Goal: Task Accomplishment & Management: Manage account settings

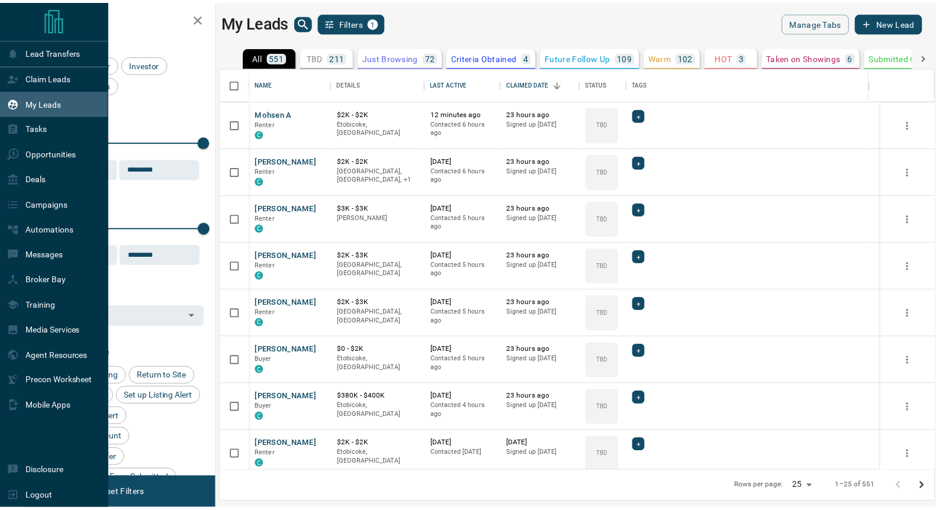
scroll to position [393, 712]
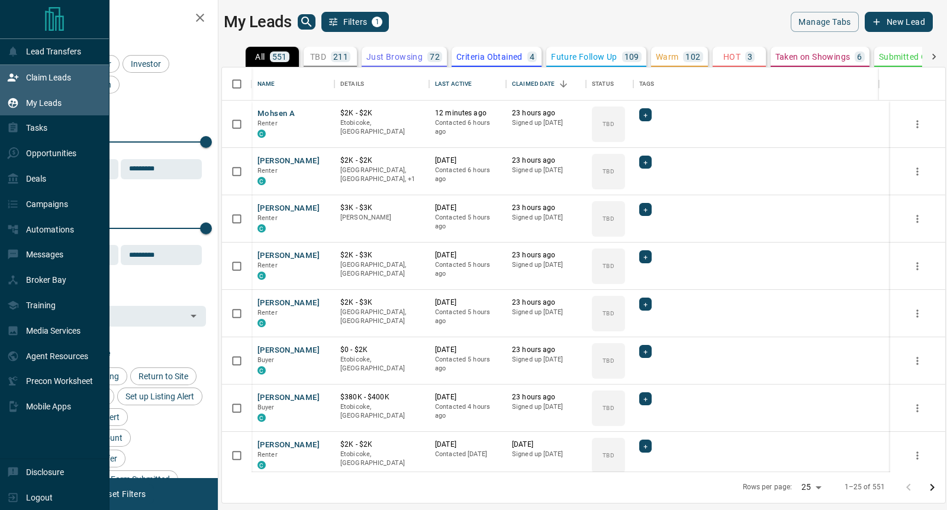
click at [43, 75] on p "Claim Leads" at bounding box center [48, 77] width 45 height 9
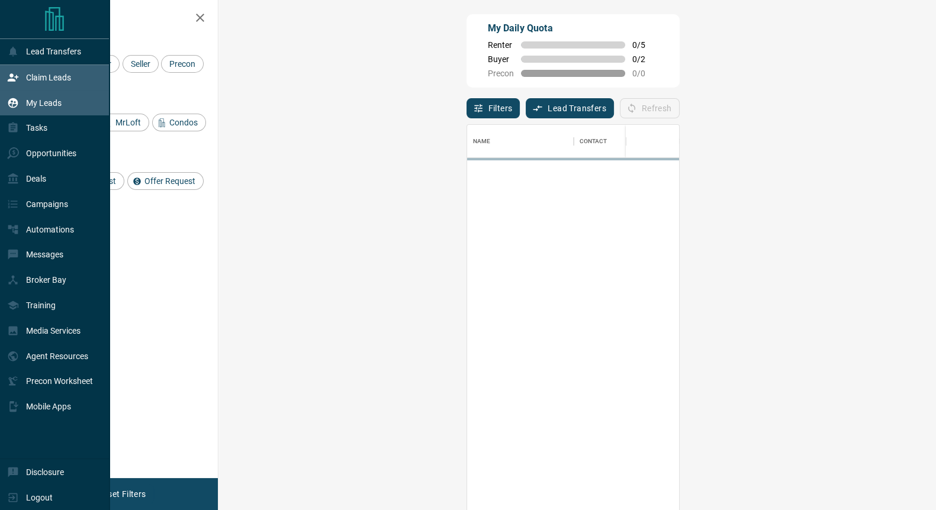
scroll to position [378, 681]
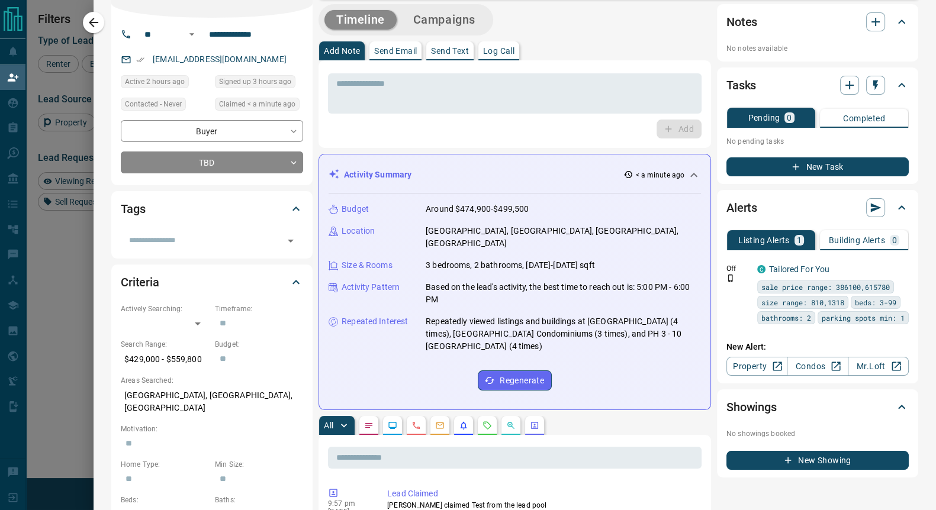
scroll to position [0, 0]
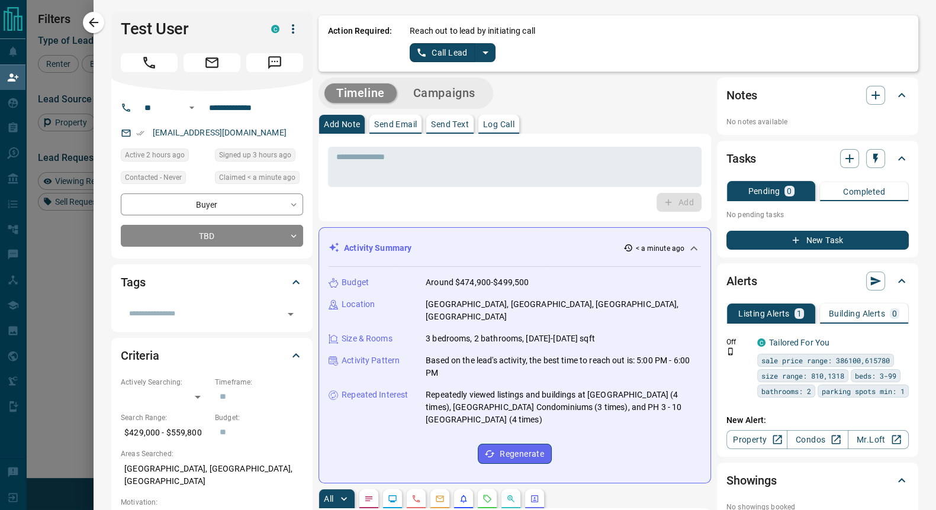
click at [478, 49] on icon "split button" at bounding box center [485, 53] width 14 height 14
click at [435, 91] on li "Log Manual Call" at bounding box center [451, 94] width 72 height 18
click at [420, 54] on button "Log Manual Call" at bounding box center [449, 52] width 78 height 19
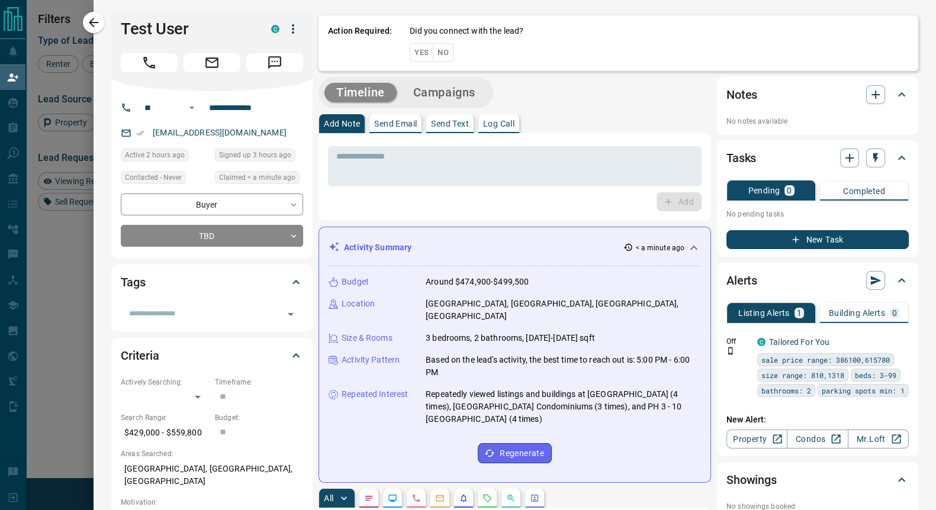
click at [410, 54] on button "Yes" at bounding box center [422, 52] width 24 height 18
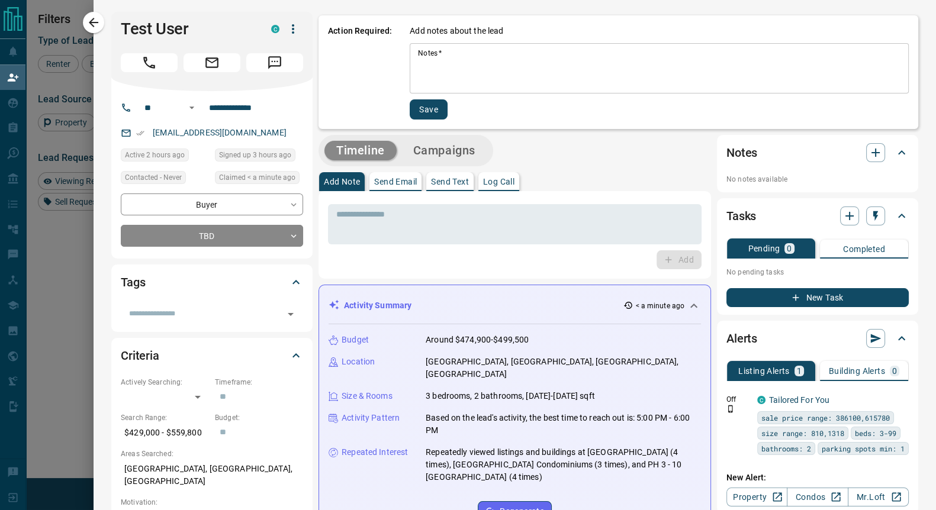
click at [418, 54] on textarea "Notes   *" at bounding box center [659, 69] width 482 height 40
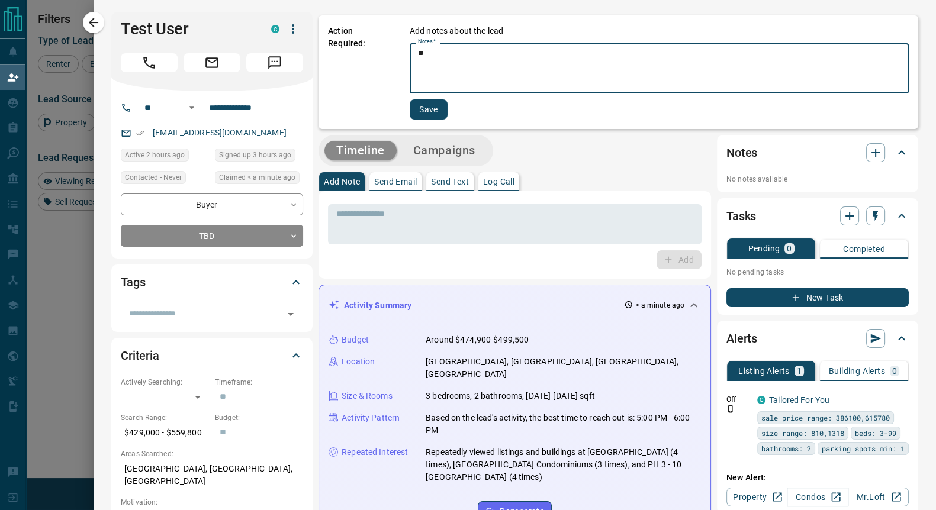
type textarea "**"
click at [419, 108] on button "Save" at bounding box center [429, 109] width 38 height 20
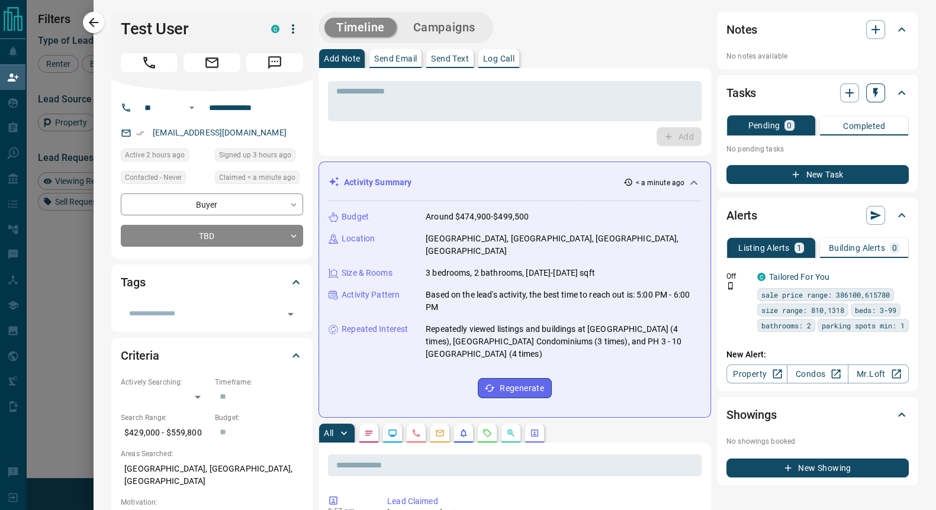
click at [866, 86] on button "button" at bounding box center [875, 92] width 19 height 19
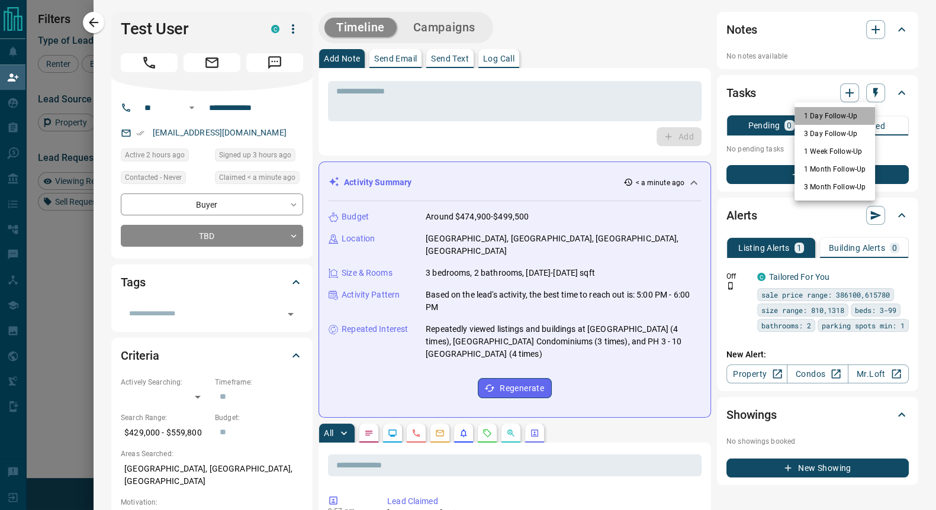
click at [820, 114] on li "1 Day Follow-Up" at bounding box center [834, 116] width 80 height 18
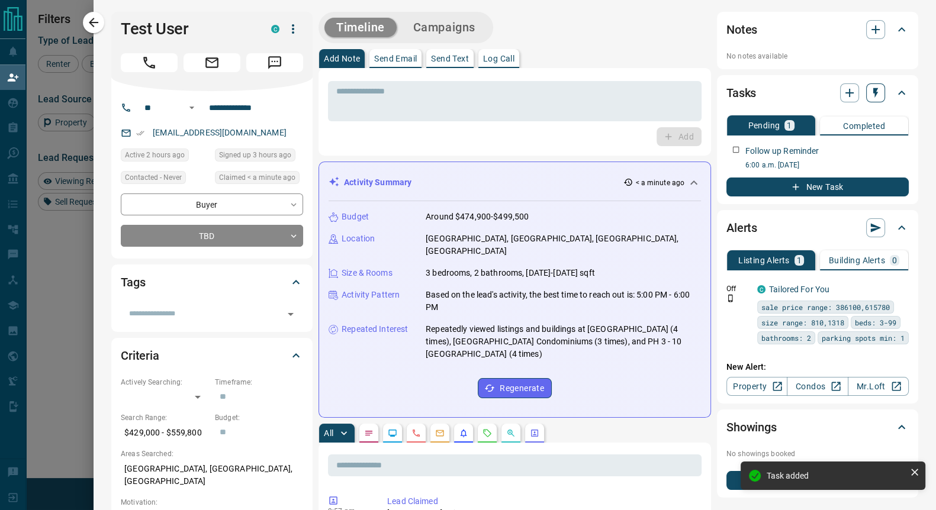
click at [866, 85] on button "button" at bounding box center [875, 92] width 19 height 19
drag, startPoint x: 831, startPoint y: 131, endPoint x: 784, endPoint y: 123, distance: 47.4
click at [831, 131] on li "3 Day Follow-Up" at bounding box center [834, 134] width 80 height 18
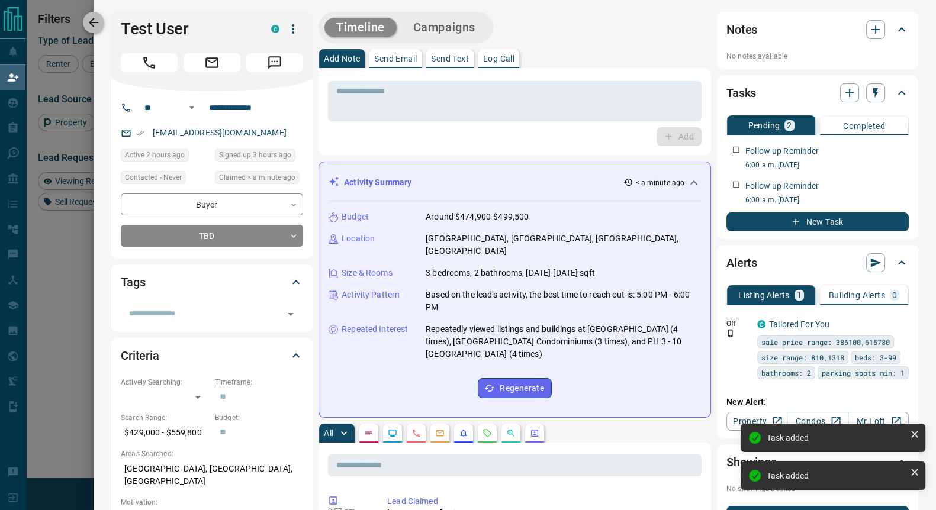
click at [98, 28] on icon "button" at bounding box center [93, 22] width 14 height 14
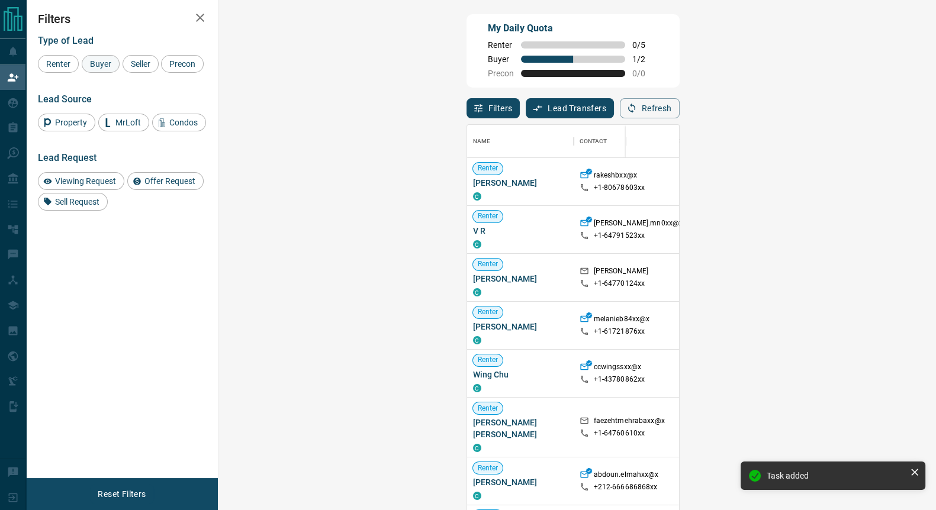
scroll to position [378, 681]
click at [98, 66] on span "Buyer" at bounding box center [101, 63] width 30 height 9
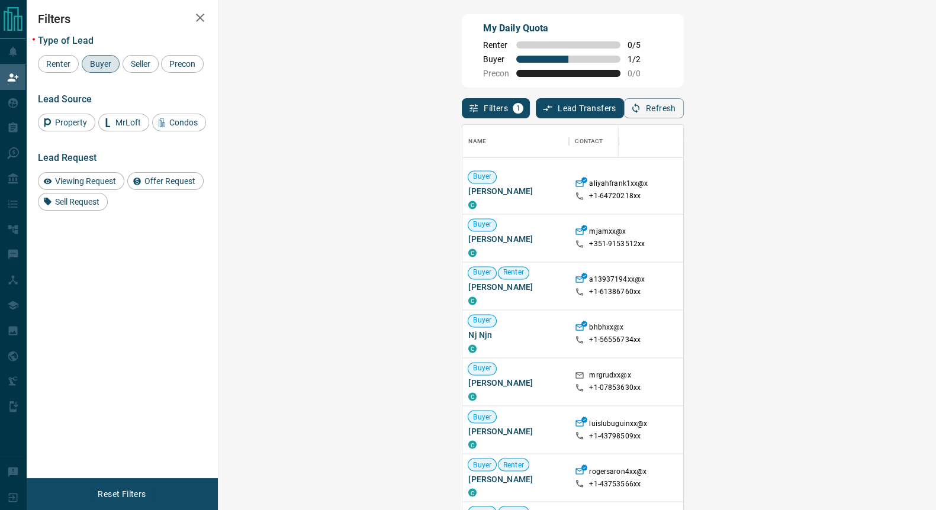
scroll to position [3193, 0]
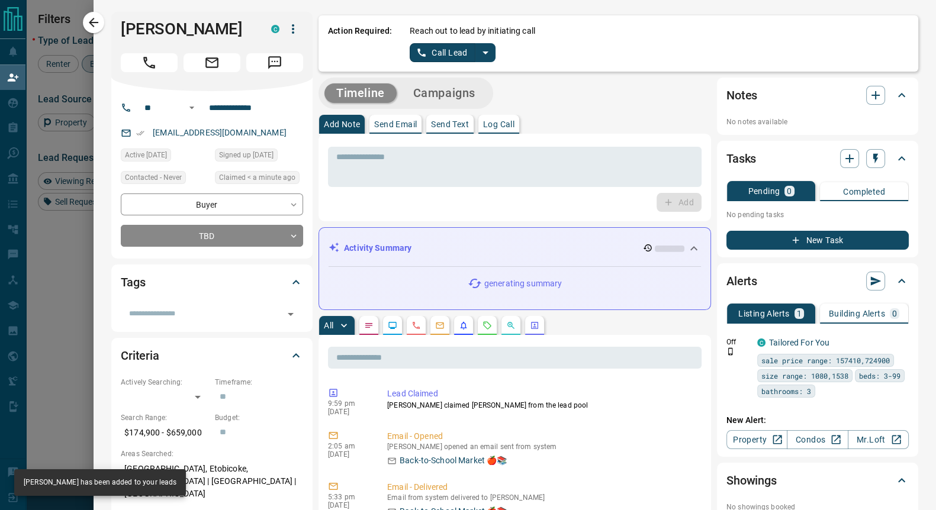
click at [478, 53] on icon "split button" at bounding box center [485, 53] width 14 height 14
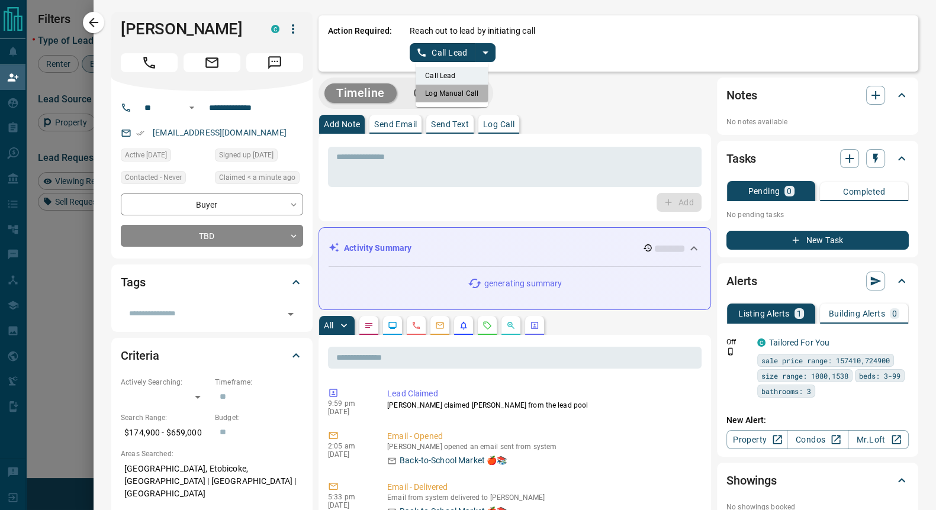
click at [440, 89] on li "Log Manual Call" at bounding box center [451, 94] width 72 height 18
click at [420, 56] on button "Log Manual Call" at bounding box center [449, 52] width 78 height 19
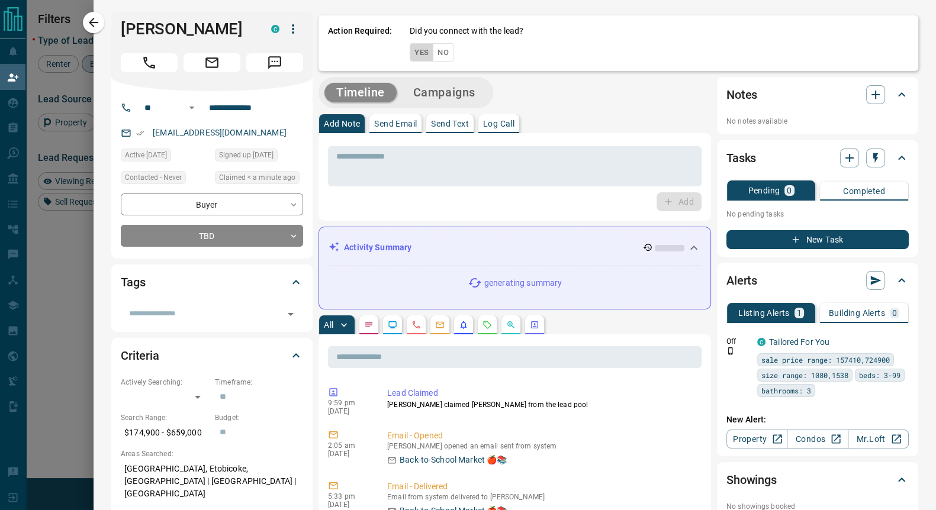
click at [413, 54] on button "Yes" at bounding box center [422, 52] width 24 height 18
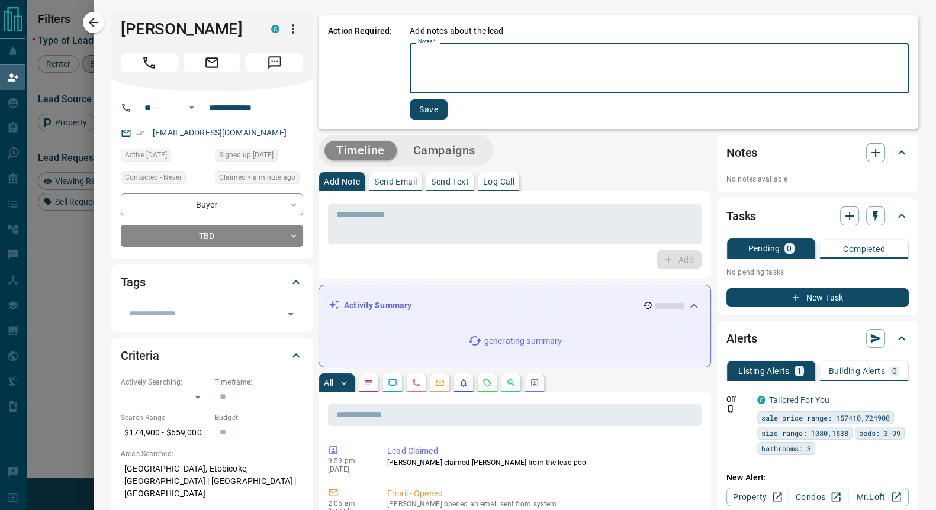
click at [437, 58] on textarea "Notes   *" at bounding box center [659, 69] width 482 height 40
type textarea "**"
click at [417, 105] on button "Save" at bounding box center [429, 109] width 38 height 20
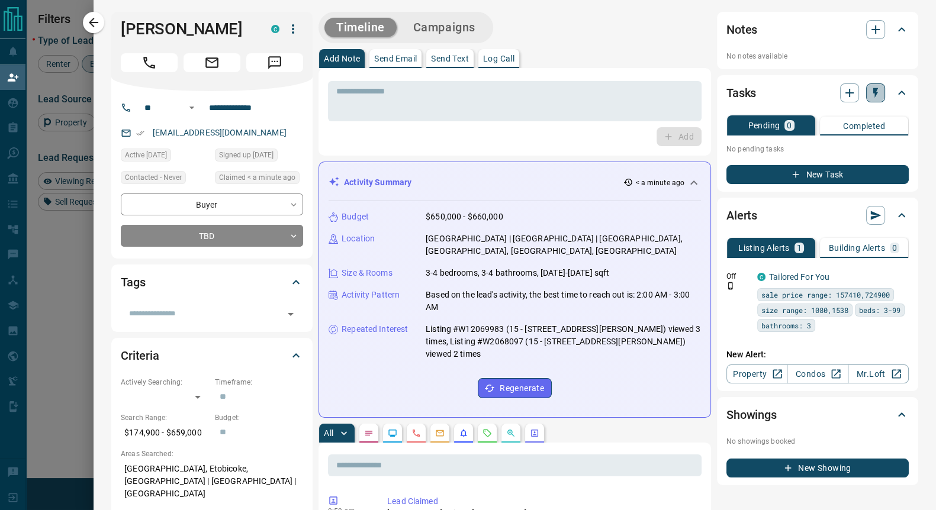
click at [873, 94] on icon "button" at bounding box center [875, 93] width 5 height 10
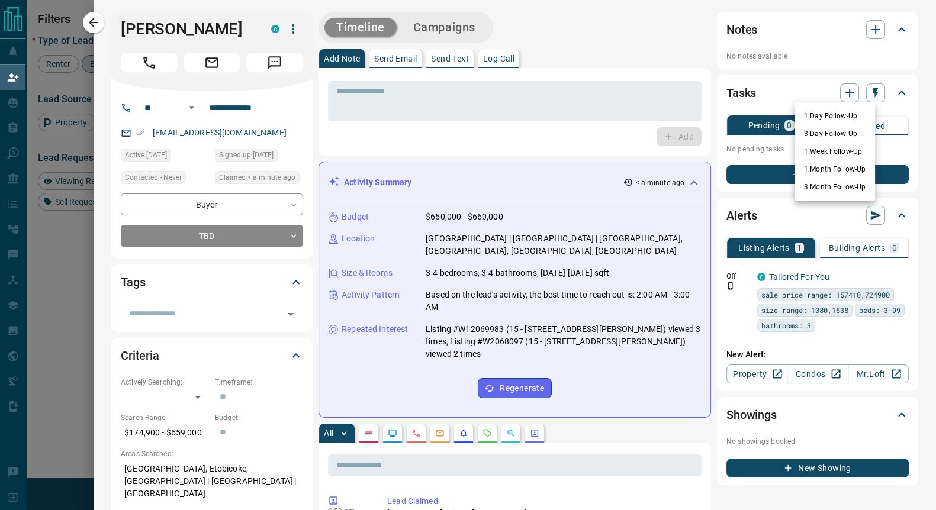
click at [808, 117] on li "1 Day Follow-Up" at bounding box center [834, 116] width 80 height 18
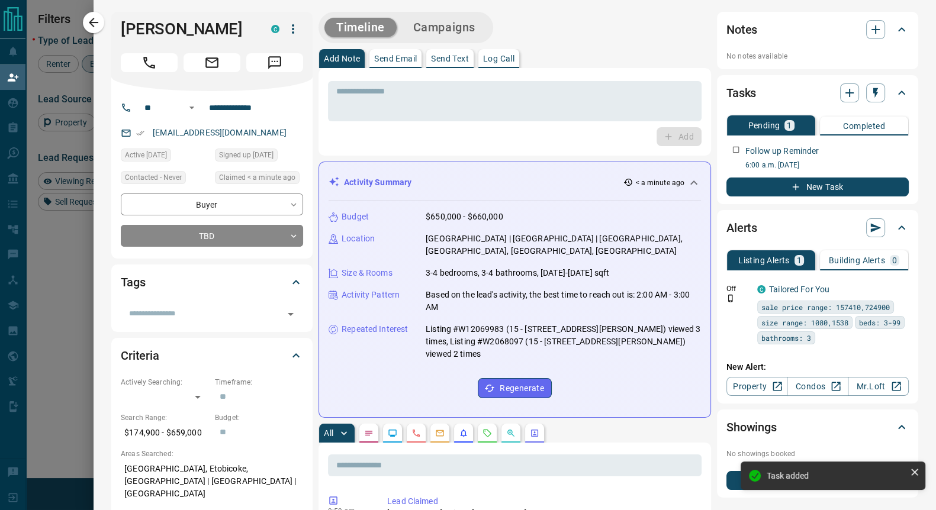
click at [869, 96] on icon "button" at bounding box center [875, 93] width 12 height 12
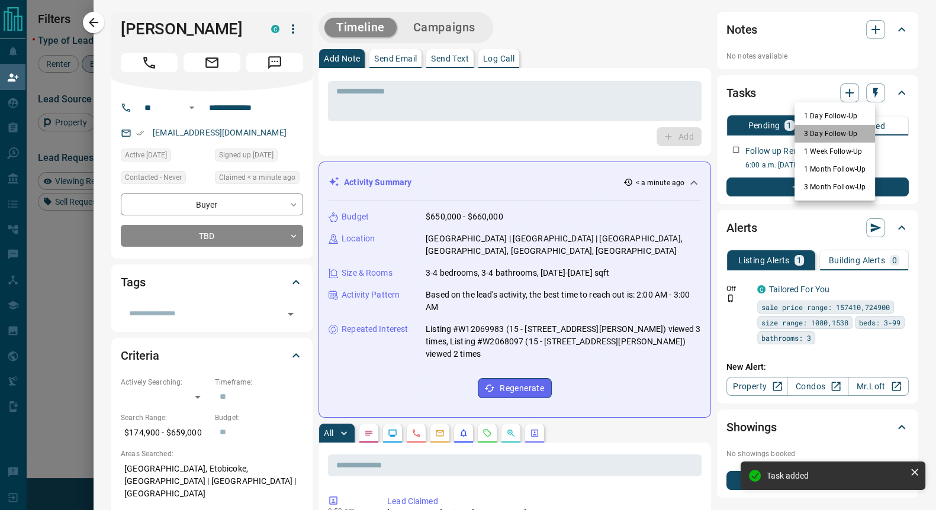
click at [824, 128] on li "3 Day Follow-Up" at bounding box center [834, 134] width 80 height 18
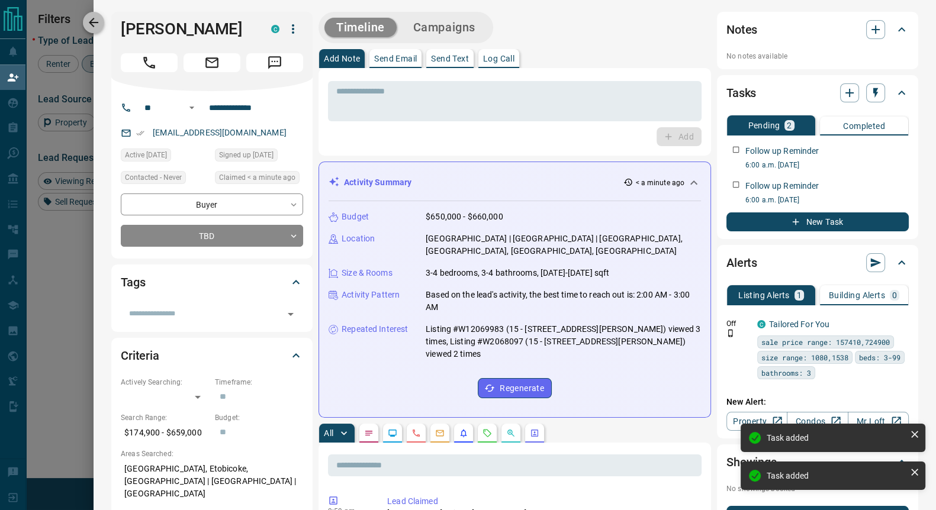
click at [83, 25] on button "button" at bounding box center [93, 22] width 21 height 21
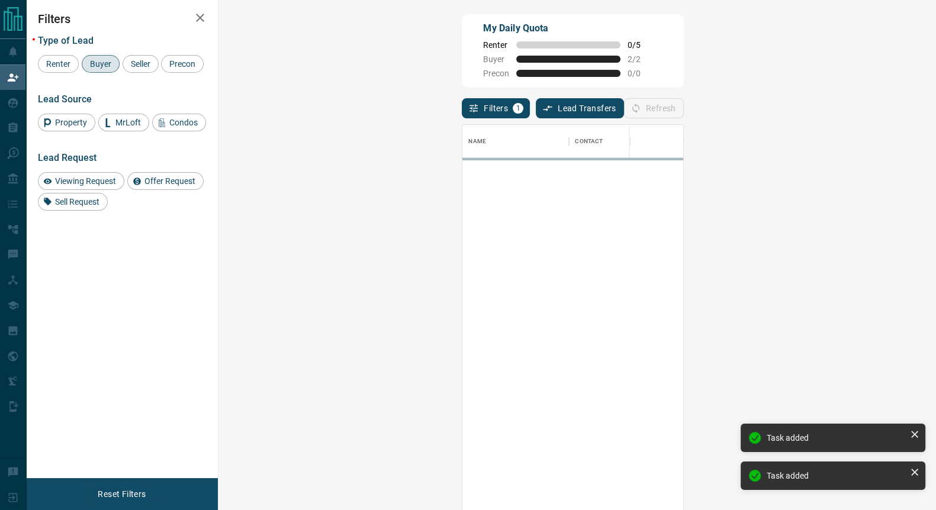
scroll to position [378, 681]
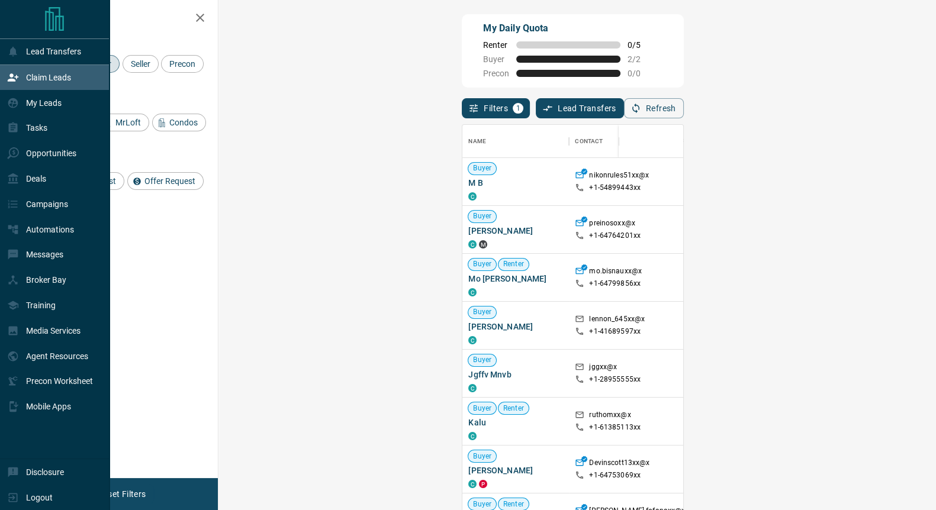
click at [50, 78] on p "Claim Leads" at bounding box center [48, 77] width 45 height 9
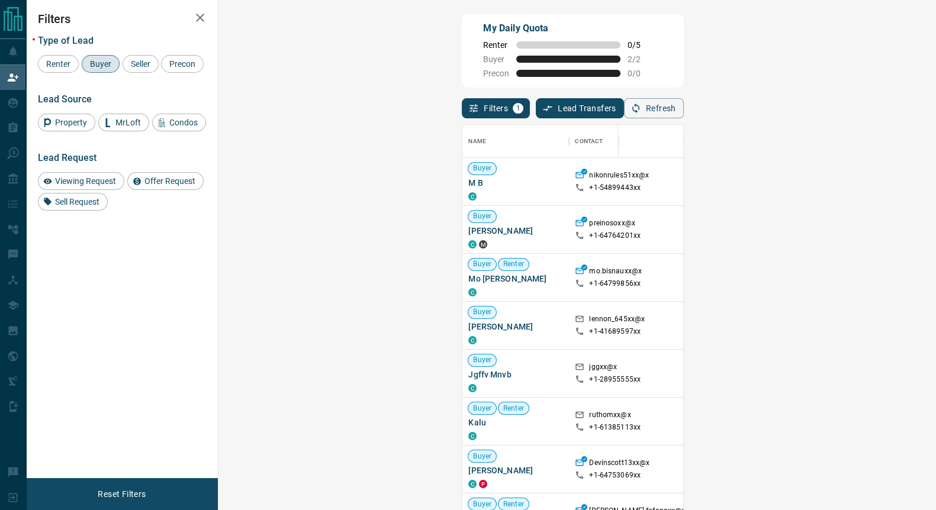
click at [102, 69] on span "Buyer" at bounding box center [101, 63] width 30 height 9
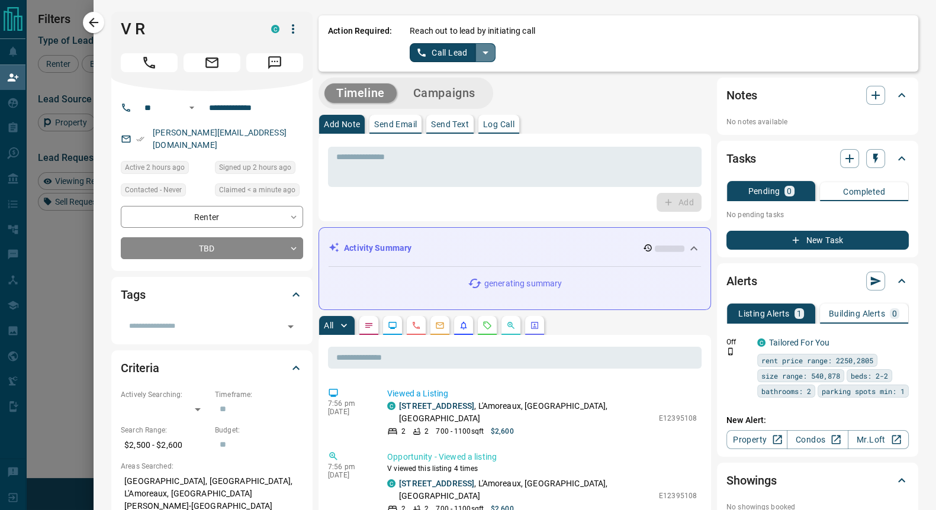
click at [482, 51] on icon "split button" at bounding box center [485, 52] width 6 height 3
click at [453, 91] on li "Log Manual Call" at bounding box center [451, 94] width 72 height 18
click at [413, 55] on button "Log Manual Call" at bounding box center [449, 52] width 78 height 19
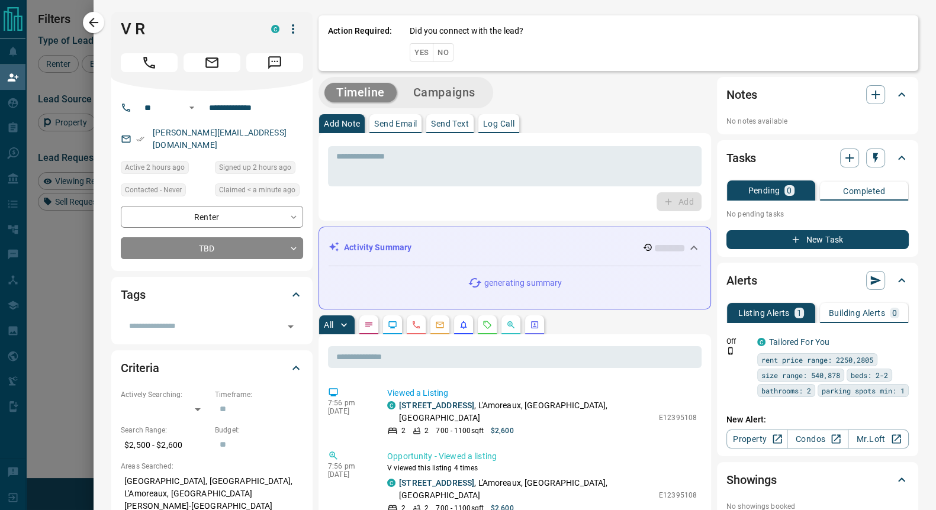
click at [411, 56] on button "Yes" at bounding box center [422, 52] width 24 height 18
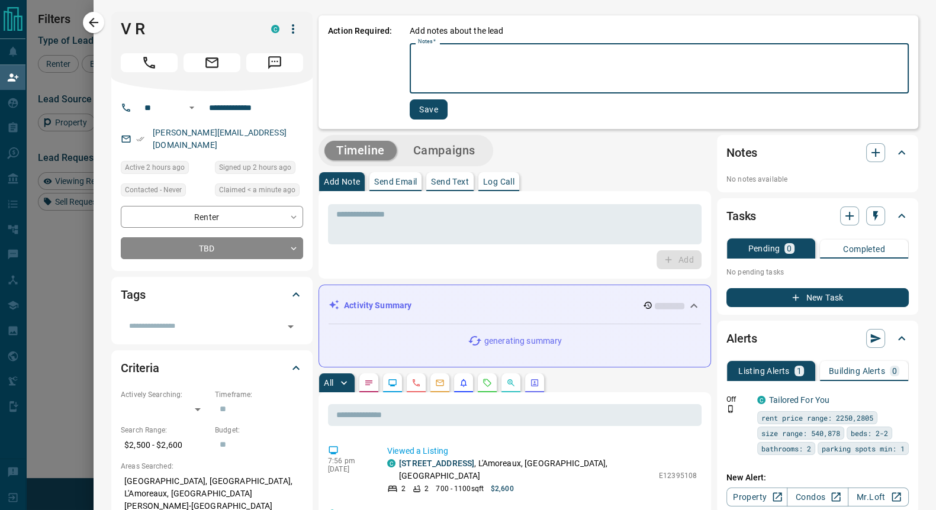
click at [438, 66] on textarea "Notes   *" at bounding box center [659, 69] width 482 height 40
click at [440, 69] on textarea "*" at bounding box center [659, 69] width 482 height 40
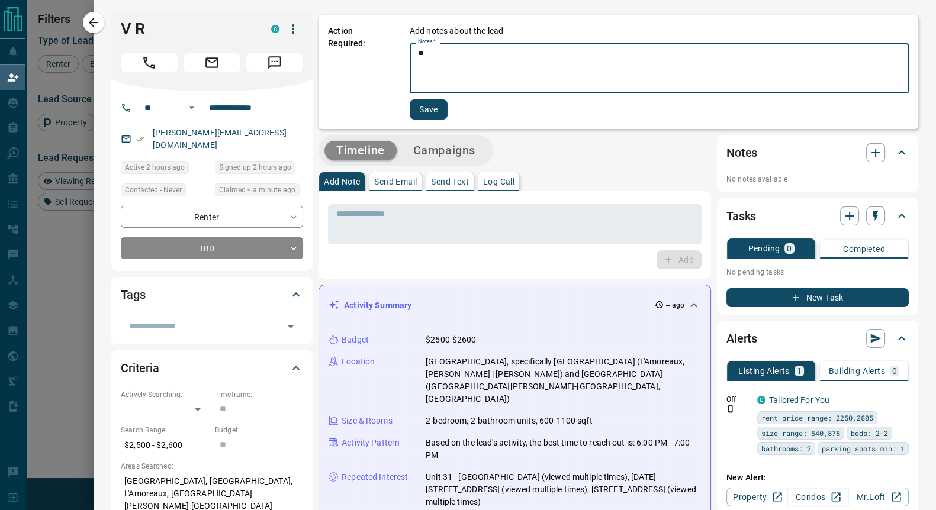
type textarea "**"
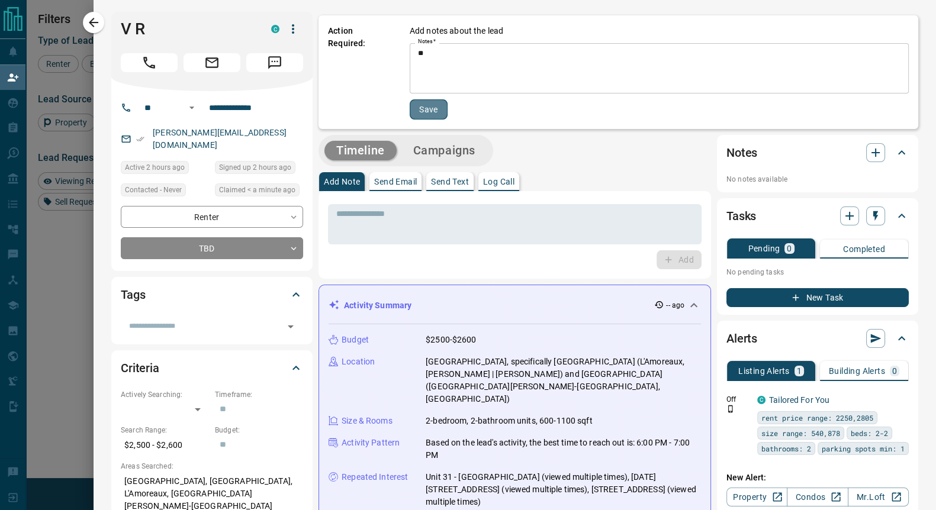
click at [417, 114] on button "Save" at bounding box center [429, 109] width 38 height 20
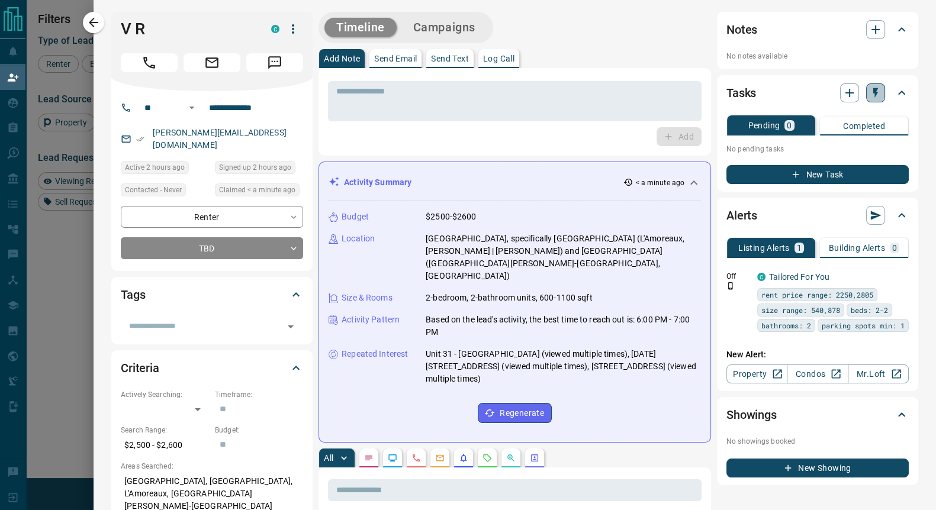
click at [873, 93] on icon "button" at bounding box center [875, 93] width 5 height 10
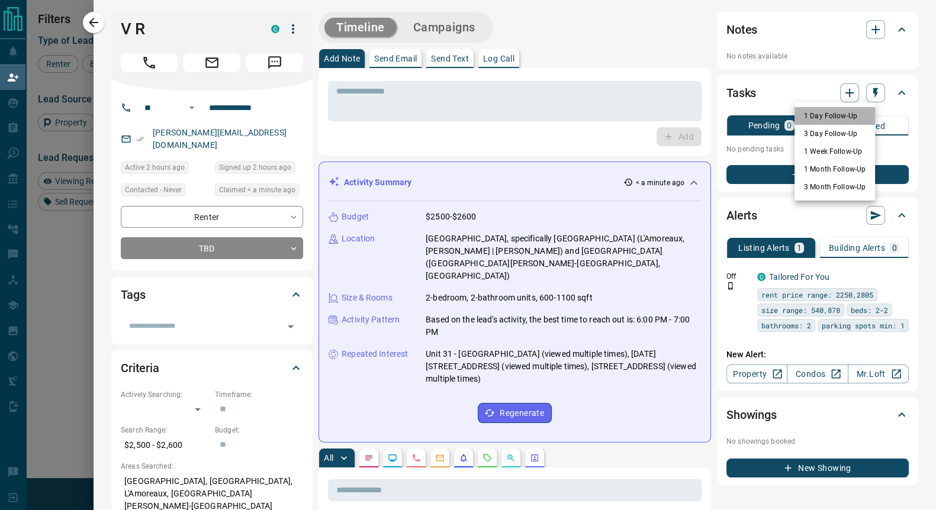
click at [836, 115] on li "1 Day Follow-Up" at bounding box center [834, 116] width 80 height 18
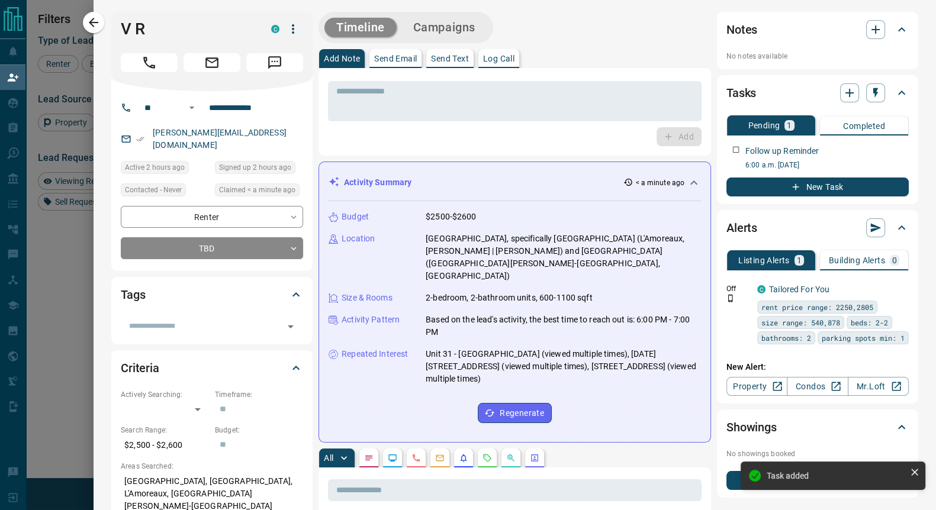
click at [869, 96] on icon "button" at bounding box center [875, 93] width 12 height 12
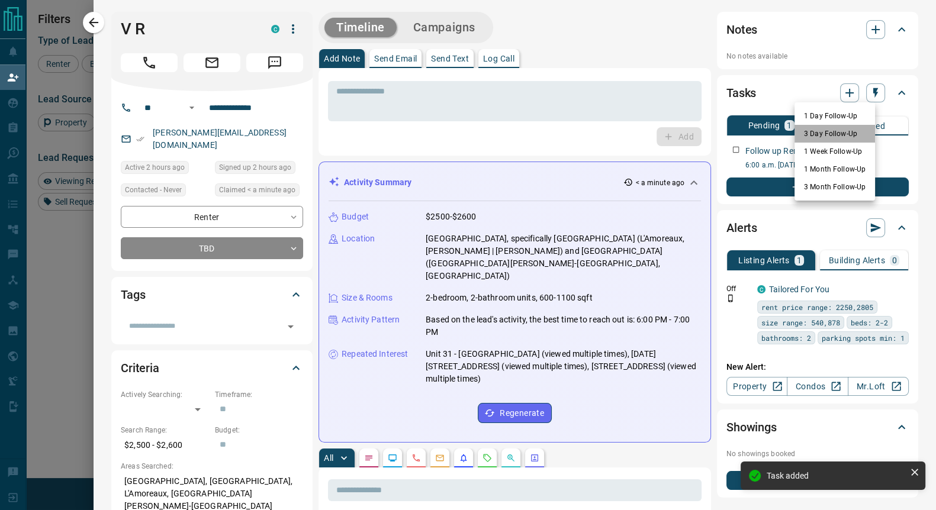
click at [836, 130] on li "3 Day Follow-Up" at bounding box center [834, 134] width 80 height 18
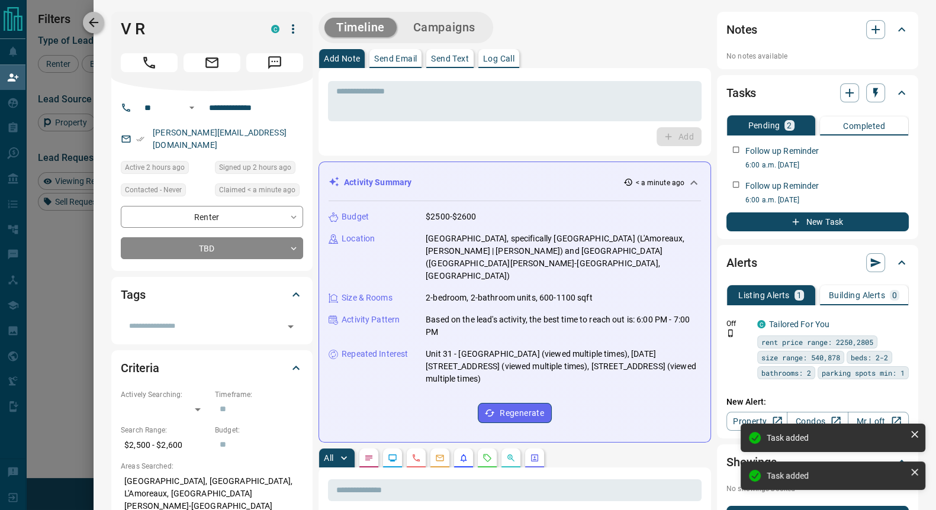
click at [88, 21] on icon "button" at bounding box center [93, 22] width 14 height 14
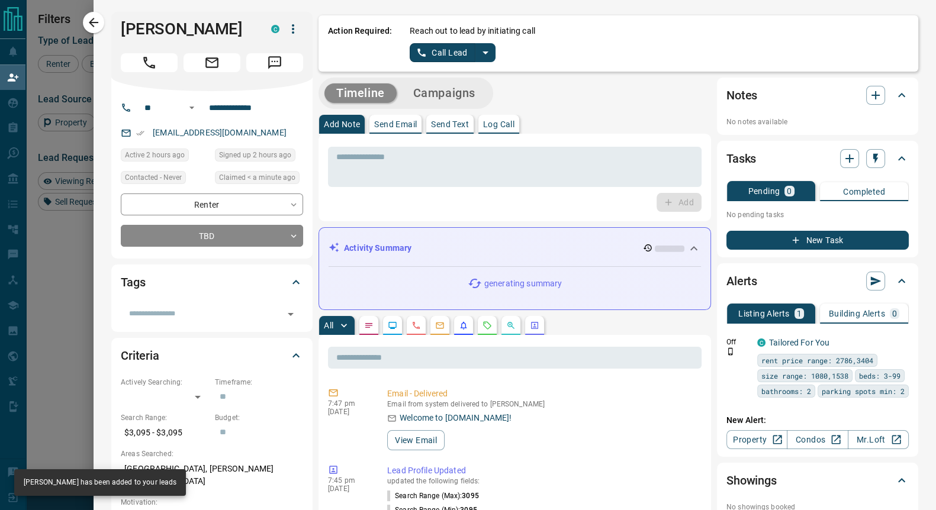
click at [478, 50] on icon "split button" at bounding box center [485, 53] width 14 height 14
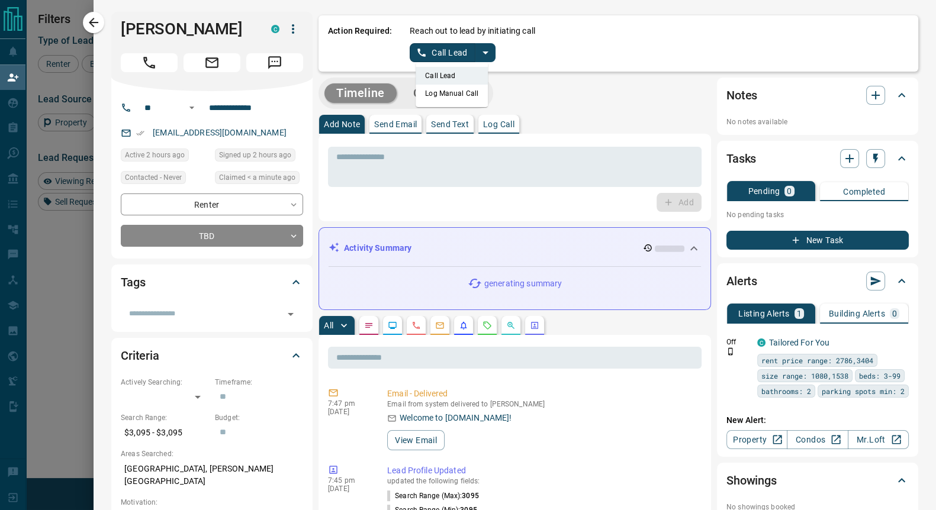
click at [438, 92] on li "Log Manual Call" at bounding box center [451, 94] width 72 height 18
click at [425, 57] on button "Log Manual Call" at bounding box center [449, 52] width 78 height 19
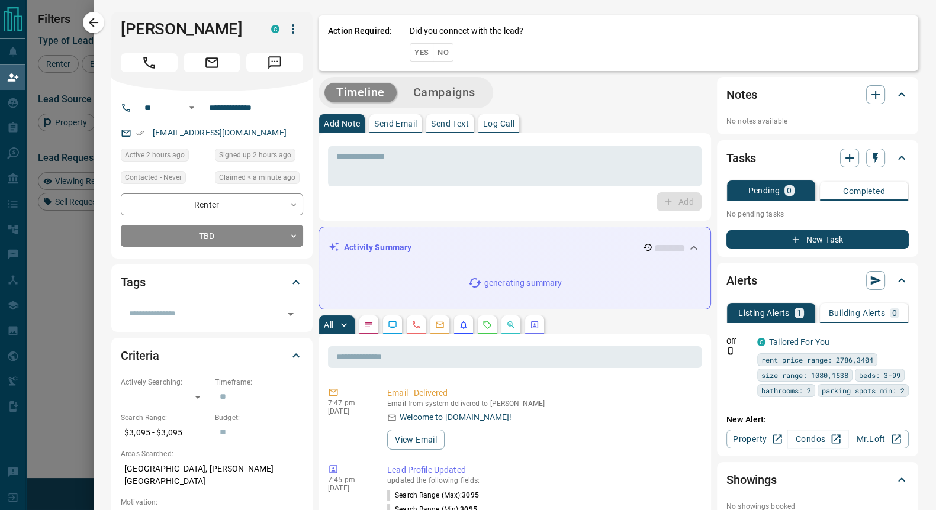
click at [411, 54] on button "Yes" at bounding box center [422, 52] width 24 height 18
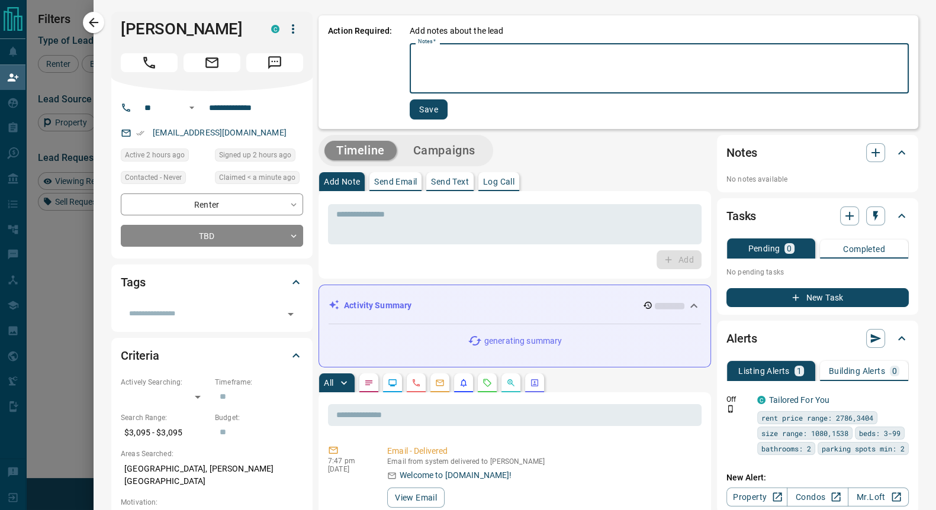
click at [423, 63] on textarea "Notes   *" at bounding box center [659, 69] width 482 height 40
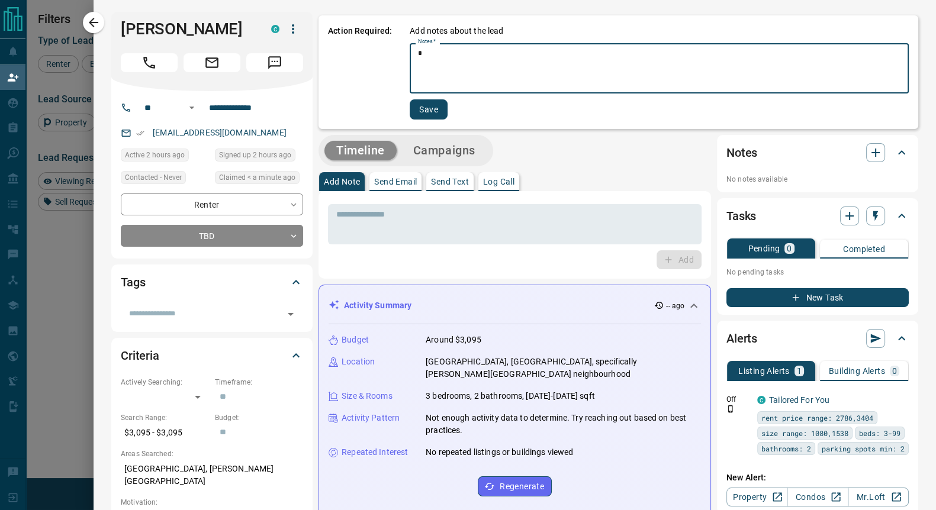
click at [428, 63] on textarea "*" at bounding box center [659, 69] width 482 height 40
type textarea "**"
click at [418, 113] on button "Save" at bounding box center [429, 109] width 38 height 20
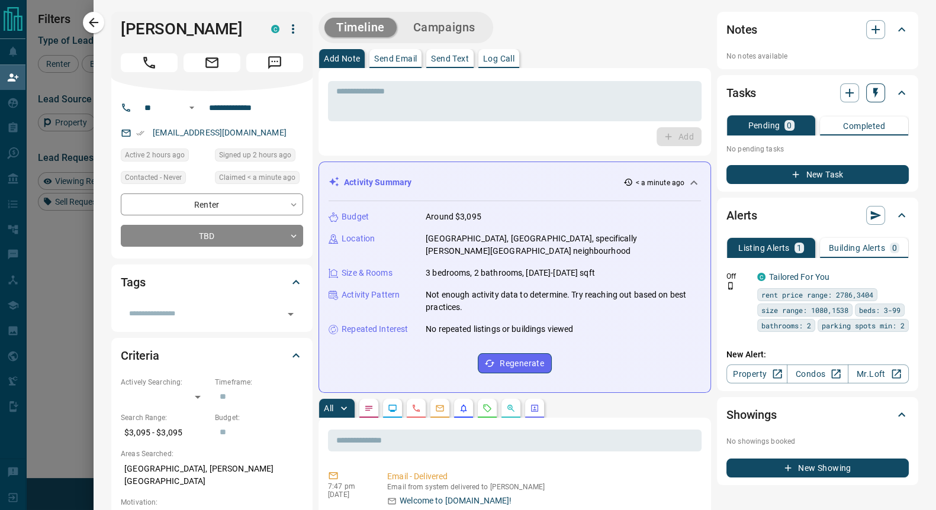
click at [869, 92] on icon "button" at bounding box center [875, 93] width 12 height 12
drag, startPoint x: 840, startPoint y: 114, endPoint x: 849, endPoint y: 111, distance: 9.6
click at [840, 115] on li "1 Day Follow-Up" at bounding box center [834, 116] width 80 height 18
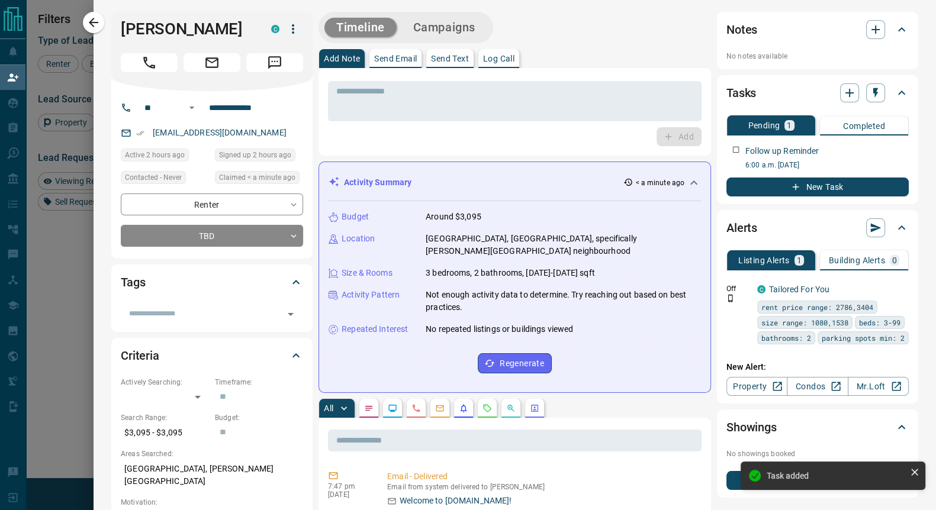
click at [869, 96] on icon "button" at bounding box center [875, 93] width 12 height 12
click at [834, 131] on li "3 Day Follow-Up" at bounding box center [834, 134] width 80 height 18
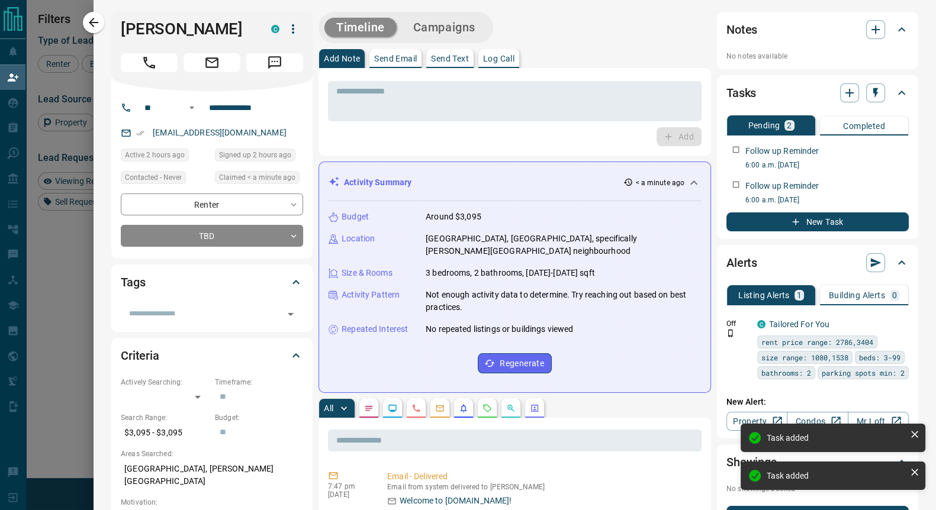
click at [98, 25] on icon "button" at bounding box center [93, 22] width 14 height 14
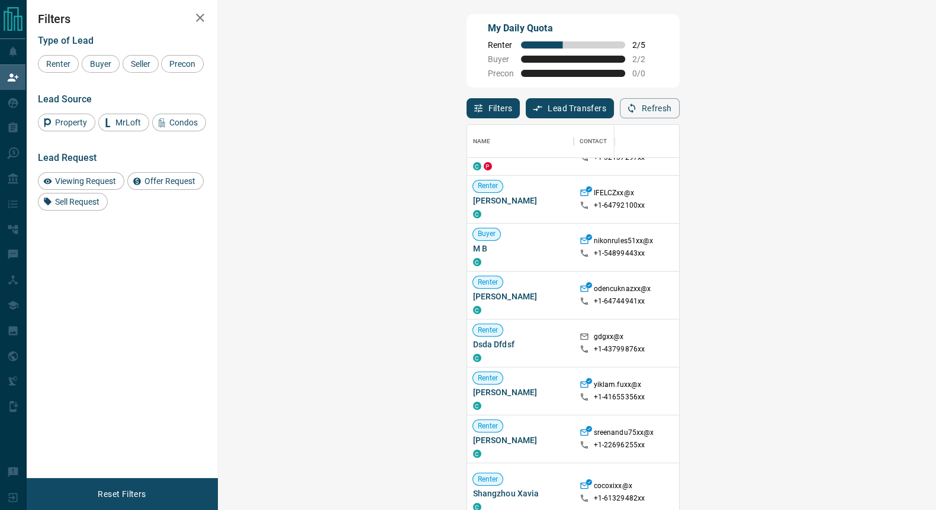
scroll to position [444, 0]
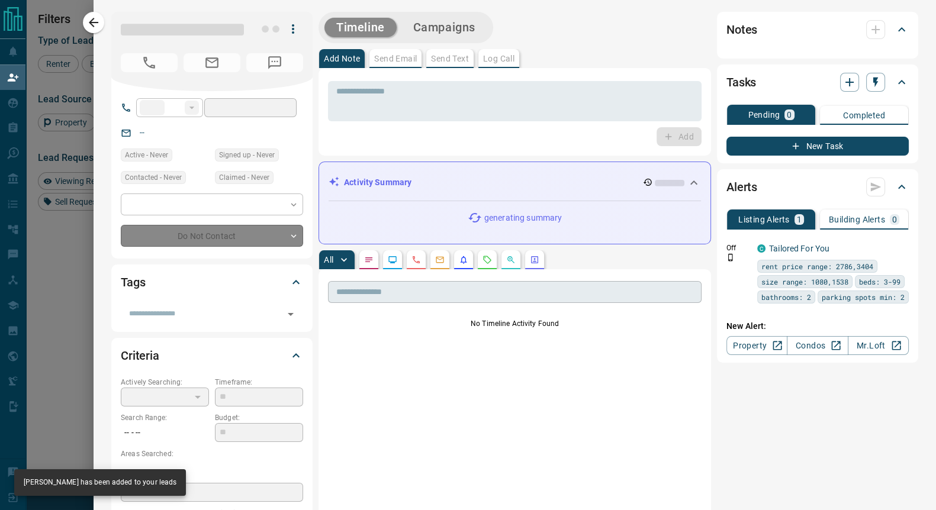
type input "**"
type input "**********"
type input "**"
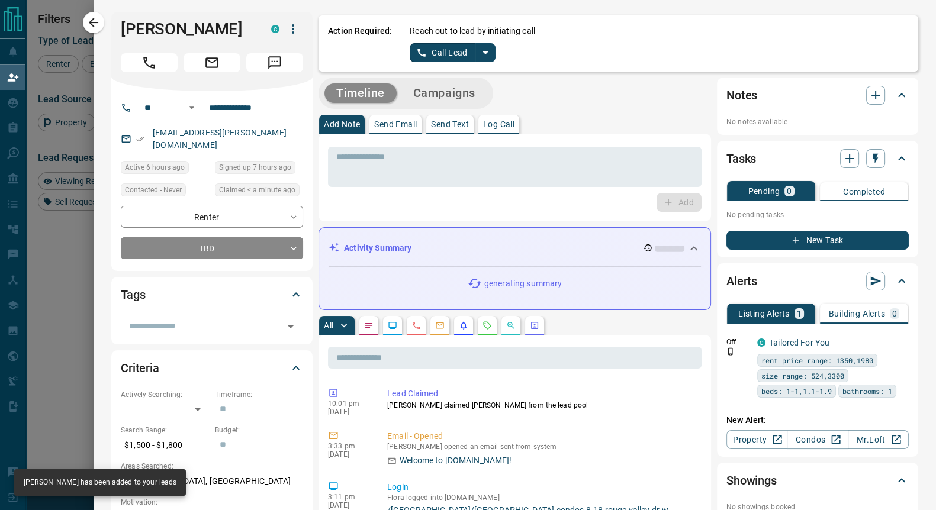
click at [478, 53] on icon "split button" at bounding box center [485, 53] width 14 height 14
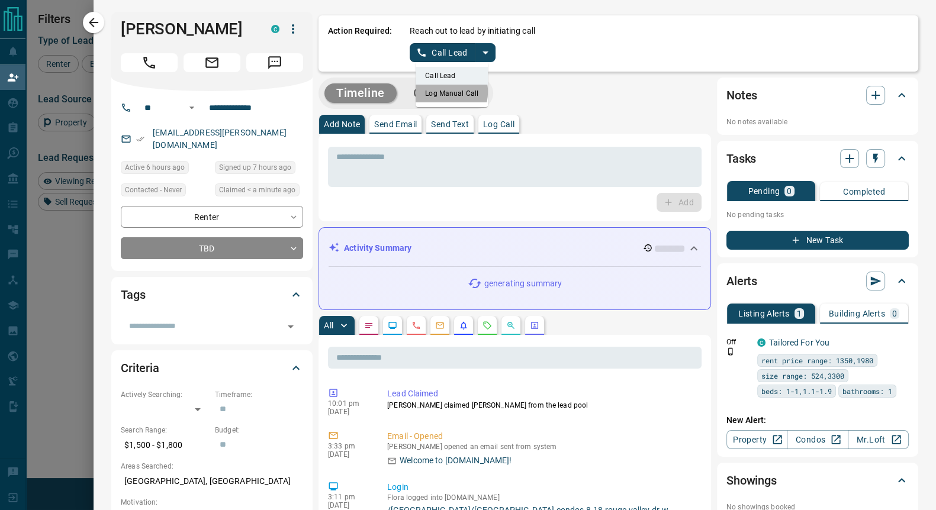
click at [429, 92] on li "Log Manual Call" at bounding box center [451, 94] width 72 height 18
click at [424, 54] on button "Log Manual Call" at bounding box center [449, 52] width 78 height 19
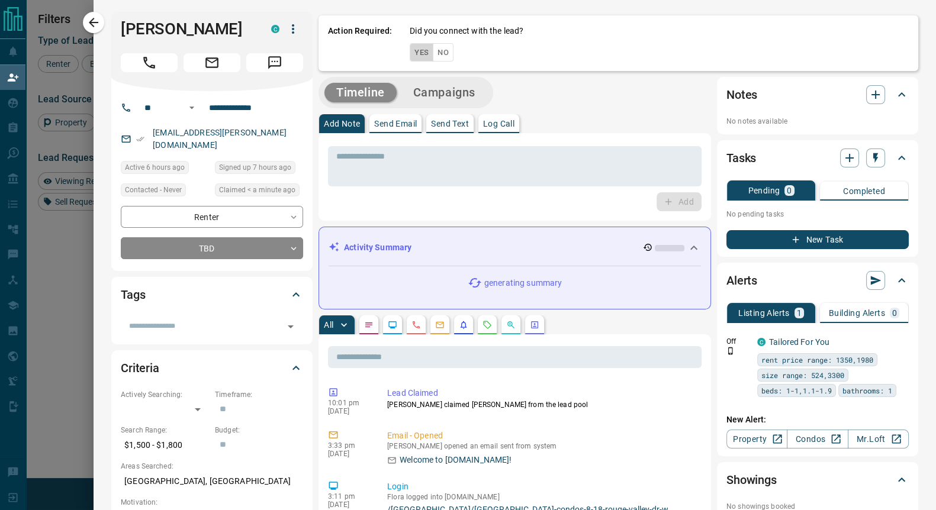
click at [415, 54] on button "Yes" at bounding box center [422, 52] width 24 height 18
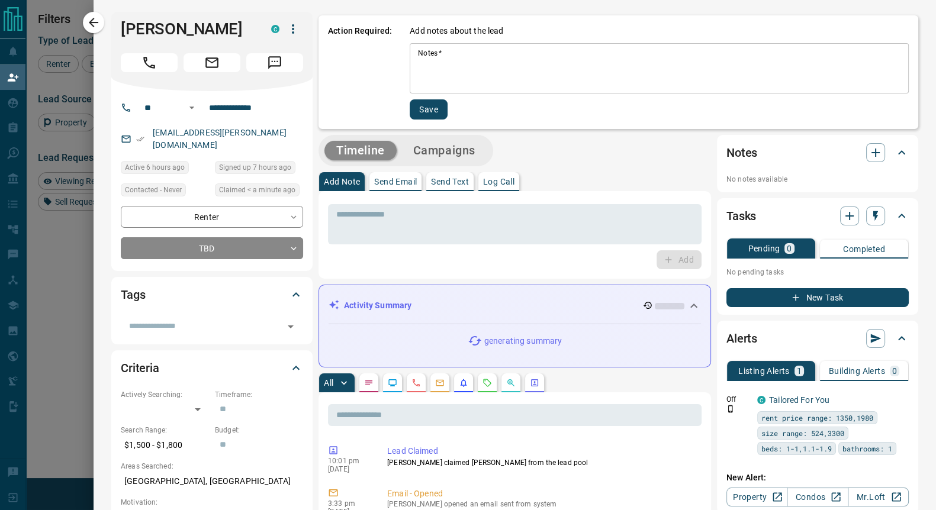
click at [421, 74] on textarea "Notes   *" at bounding box center [659, 69] width 482 height 40
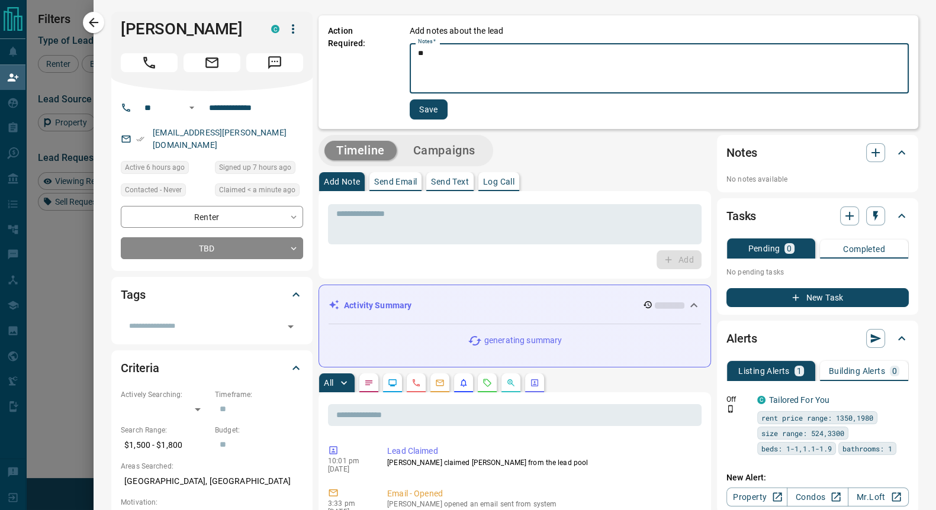
type textarea "**"
click at [420, 112] on button "Save" at bounding box center [429, 109] width 38 height 20
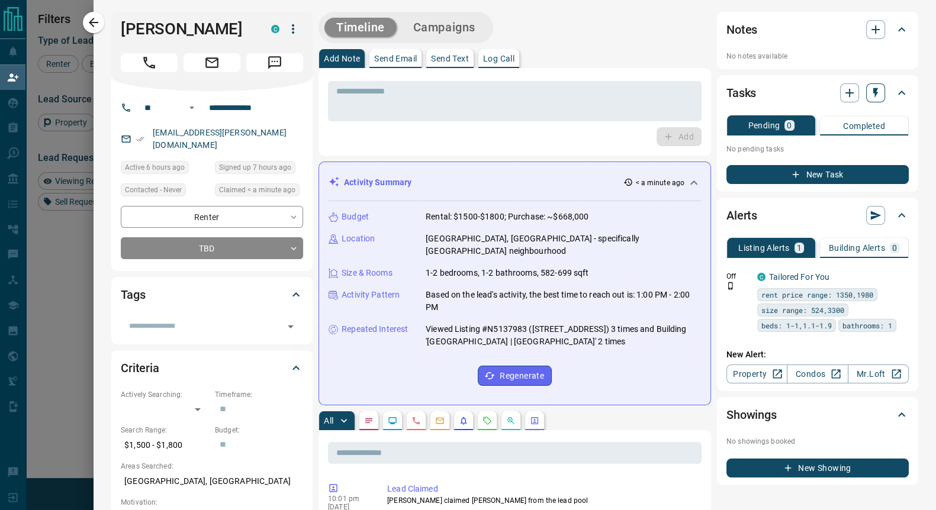
click at [869, 95] on icon "button" at bounding box center [875, 93] width 12 height 12
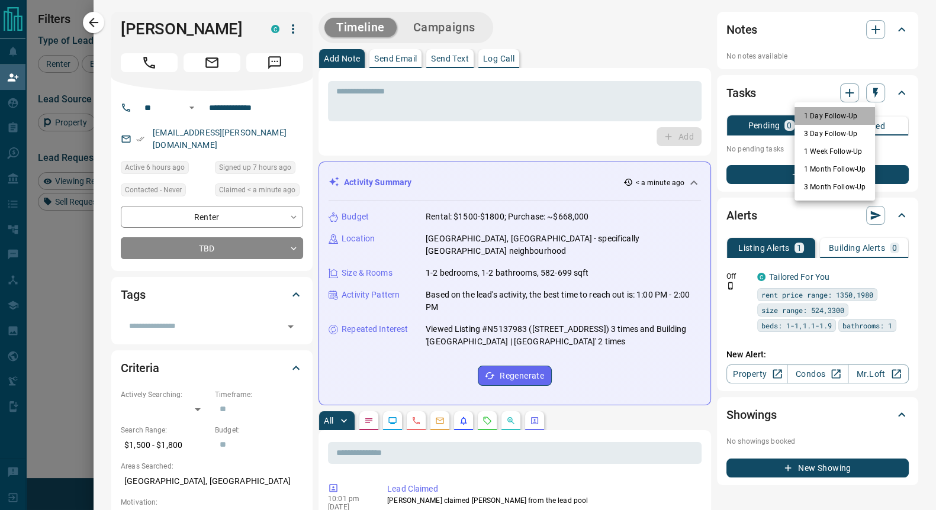
click at [840, 113] on li "1 Day Follow-Up" at bounding box center [834, 116] width 80 height 18
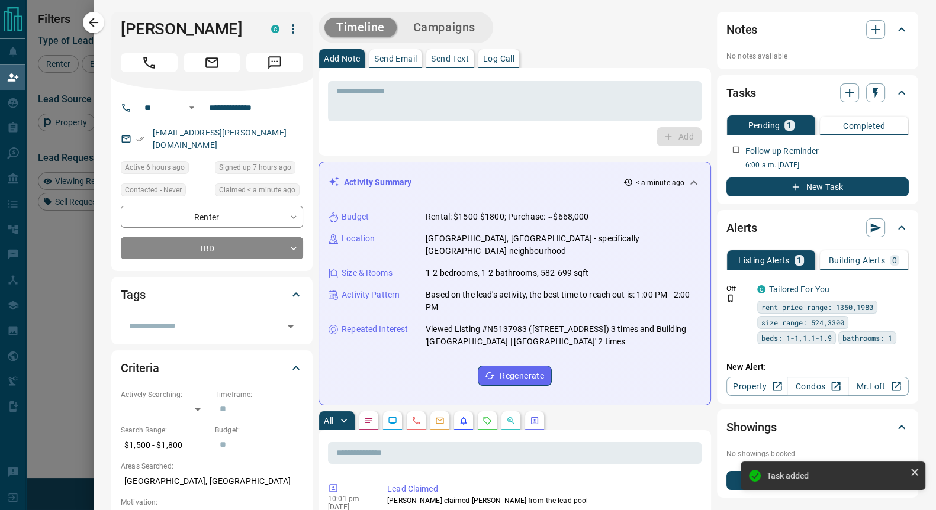
click at [870, 92] on button "button" at bounding box center [875, 92] width 19 height 19
click at [820, 135] on li "3 Day Follow-Up" at bounding box center [834, 134] width 80 height 18
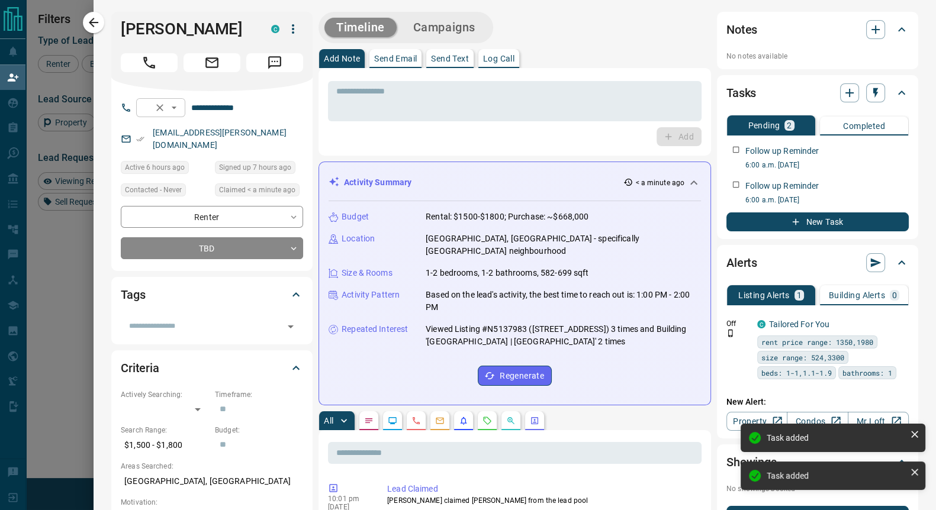
drag, startPoint x: 89, startPoint y: 19, endPoint x: 157, endPoint y: 116, distance: 118.5
click at [89, 19] on icon "button" at bounding box center [93, 22] width 14 height 14
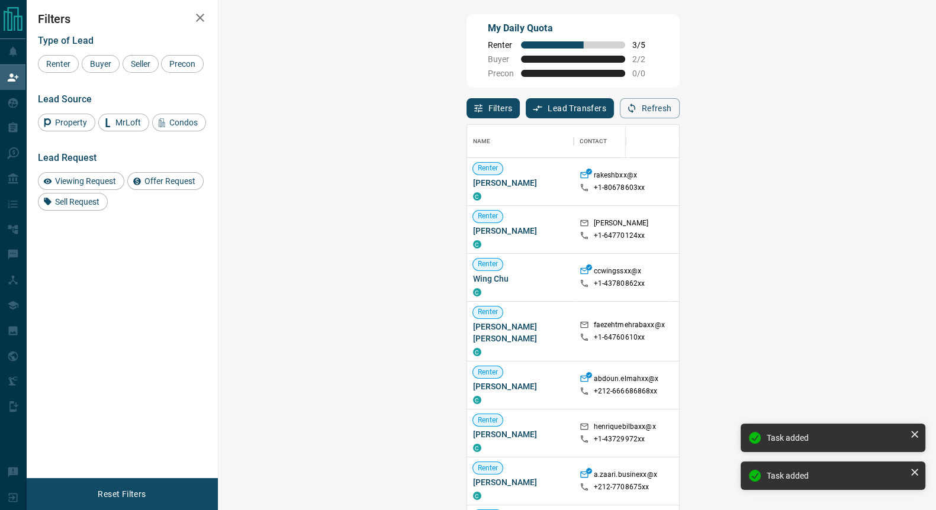
scroll to position [378, 681]
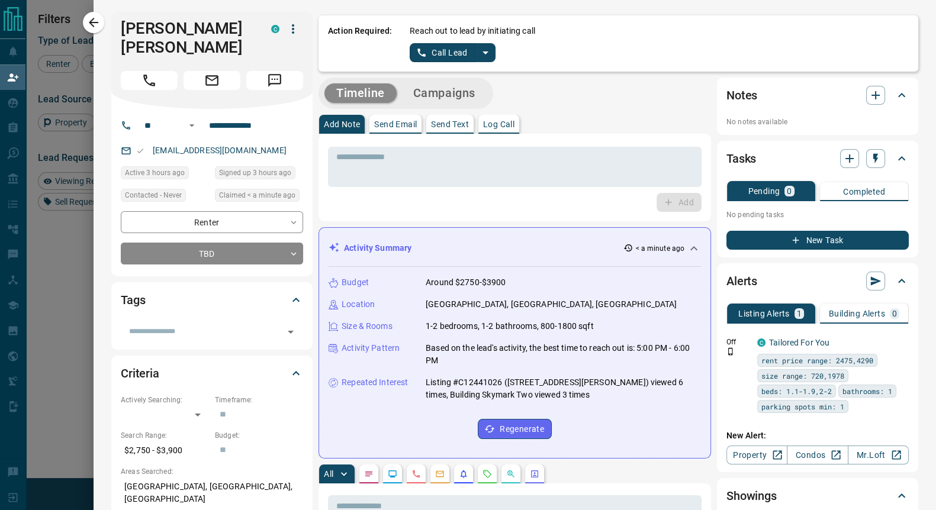
click at [478, 54] on icon "split button" at bounding box center [485, 53] width 14 height 14
click at [443, 91] on li "Log Manual Call" at bounding box center [451, 94] width 72 height 18
click at [428, 54] on button "Log Manual Call" at bounding box center [449, 52] width 78 height 19
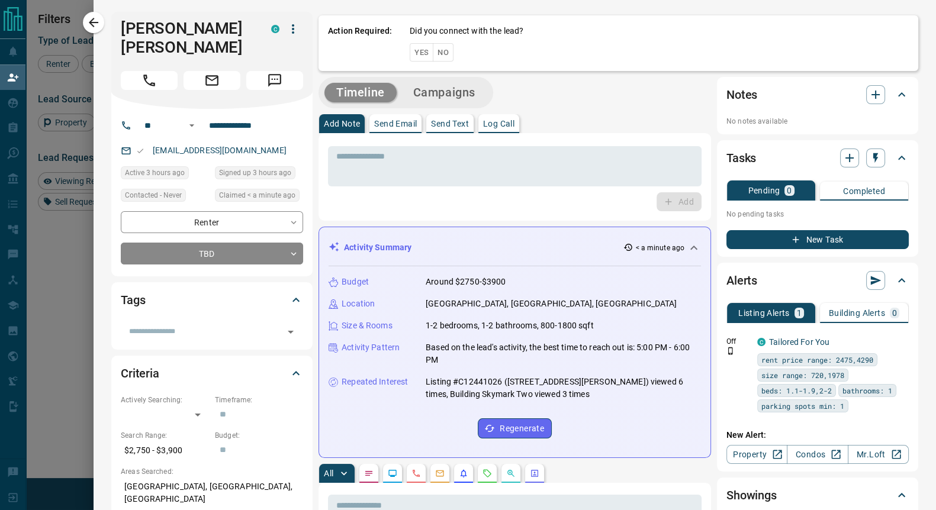
click at [410, 55] on button "Yes" at bounding box center [422, 52] width 24 height 18
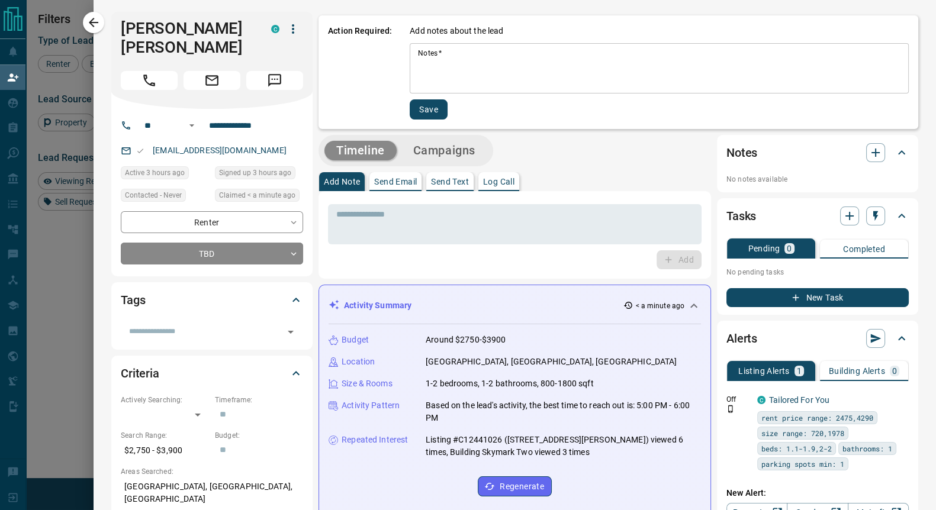
click at [418, 56] on textarea "Notes   *" at bounding box center [659, 69] width 482 height 40
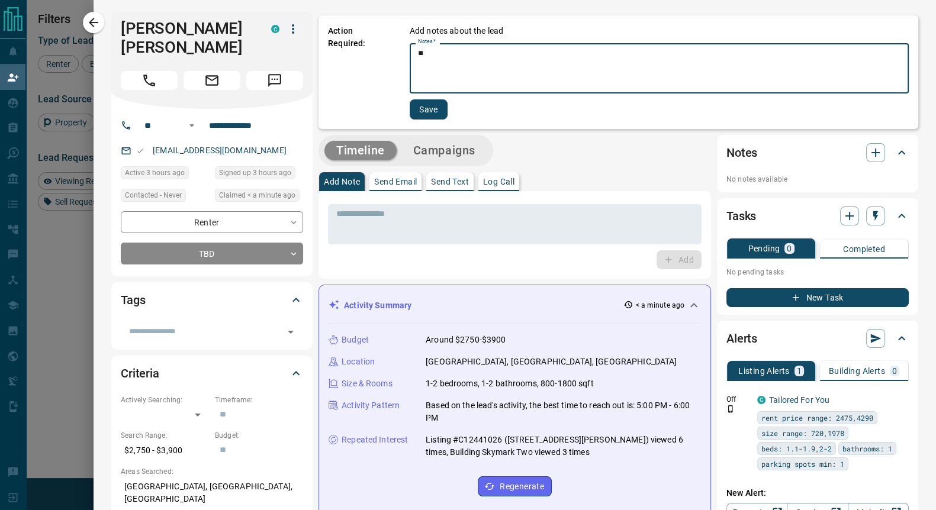
type textarea "**"
click at [410, 114] on button "Save" at bounding box center [429, 109] width 38 height 20
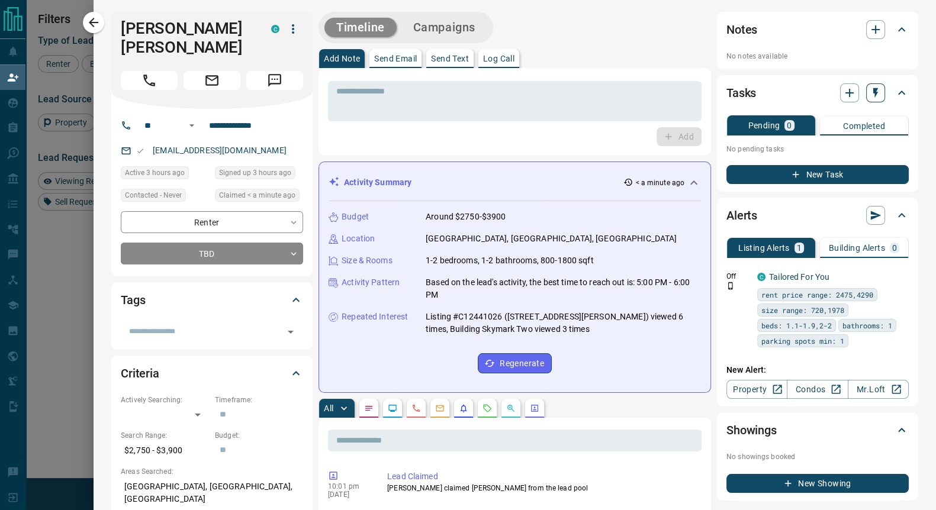
click at [873, 92] on icon "button" at bounding box center [875, 93] width 5 height 10
click at [826, 109] on li "1 Day Follow-Up" at bounding box center [834, 116] width 80 height 18
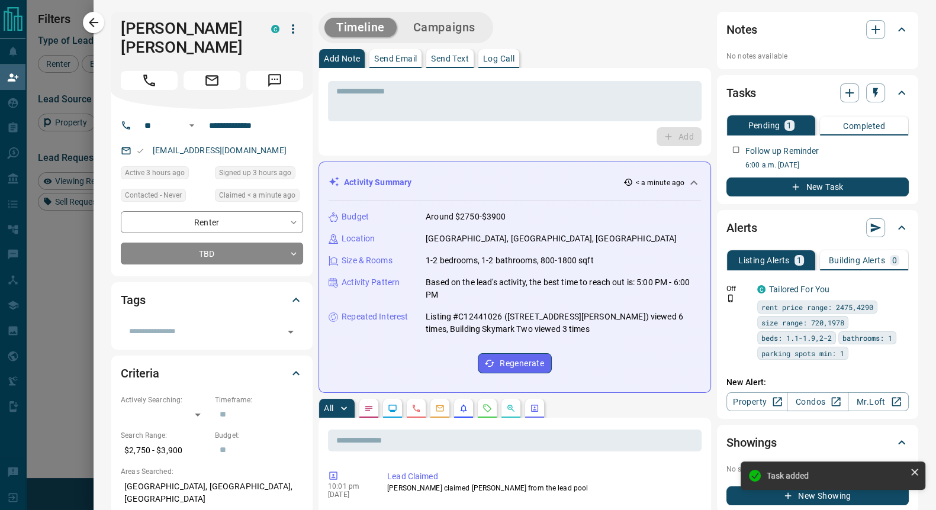
click at [869, 92] on icon "button" at bounding box center [875, 93] width 12 height 12
click at [844, 128] on li "3 Day Follow-Up" at bounding box center [834, 134] width 80 height 18
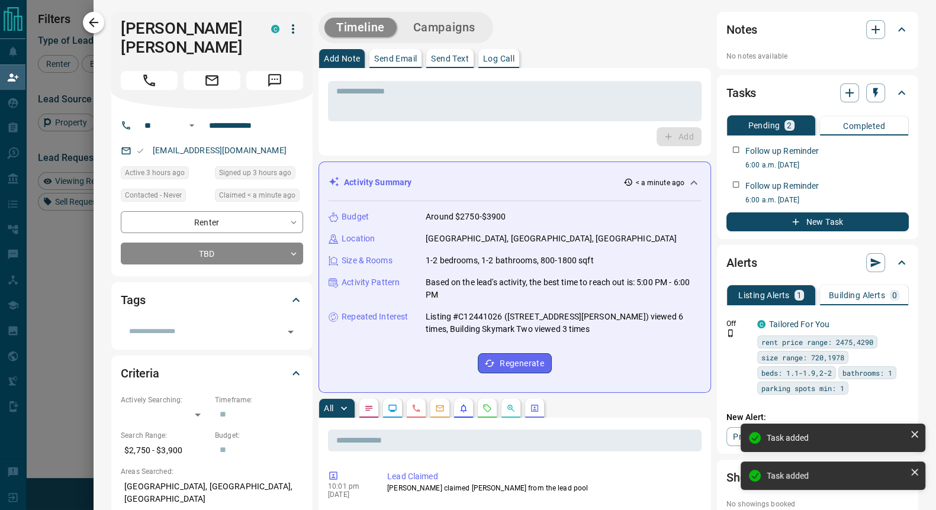
click at [96, 21] on icon "button" at bounding box center [93, 22] width 14 height 14
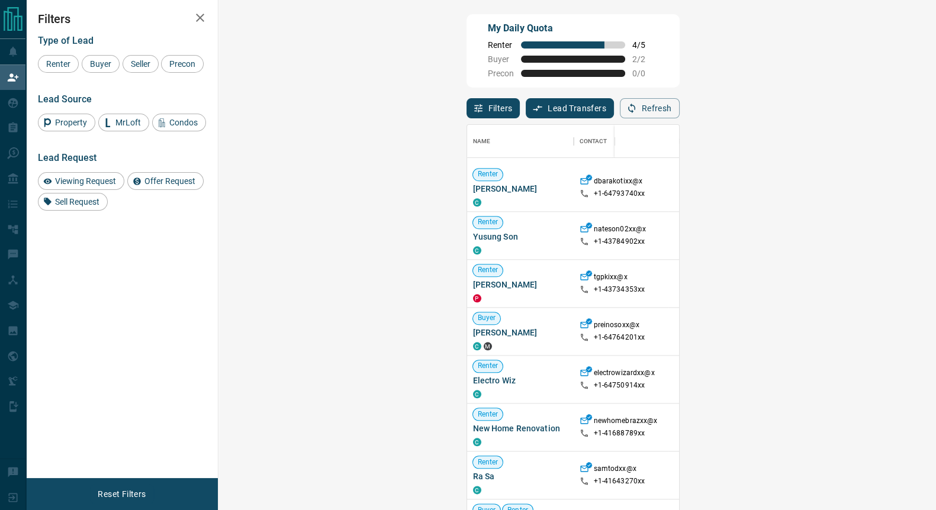
scroll to position [813, 0]
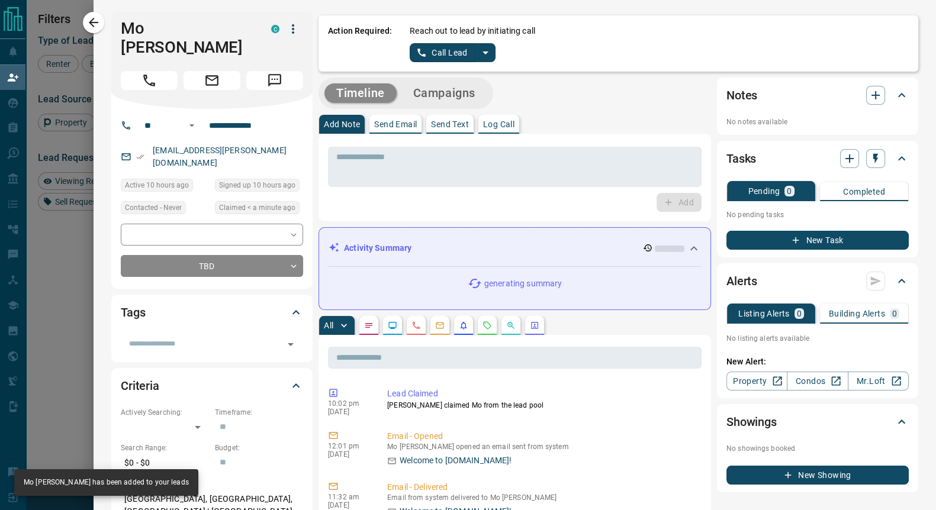
click at [478, 54] on icon "split button" at bounding box center [485, 53] width 14 height 14
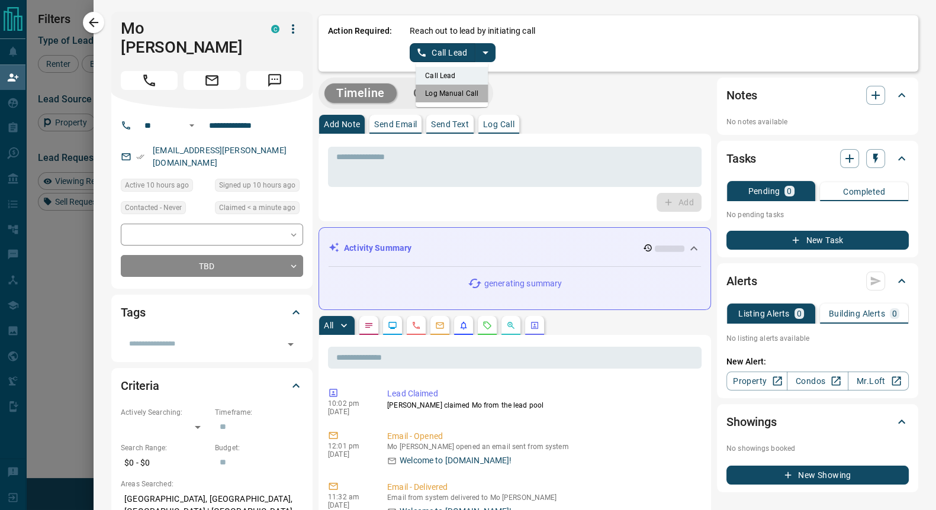
click at [443, 90] on li "Log Manual Call" at bounding box center [451, 94] width 72 height 18
click at [434, 53] on button "Log Manual Call" at bounding box center [449, 52] width 78 height 19
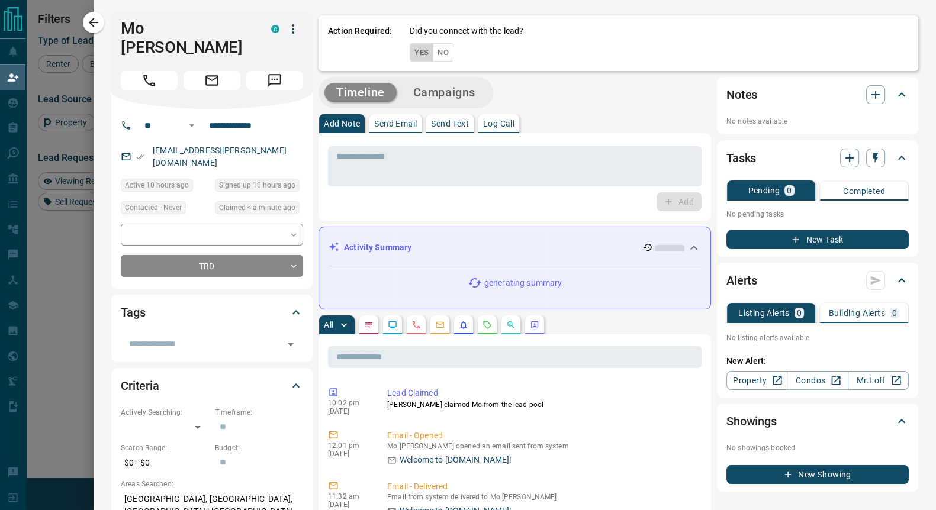
click at [410, 53] on button "Yes" at bounding box center [422, 52] width 24 height 18
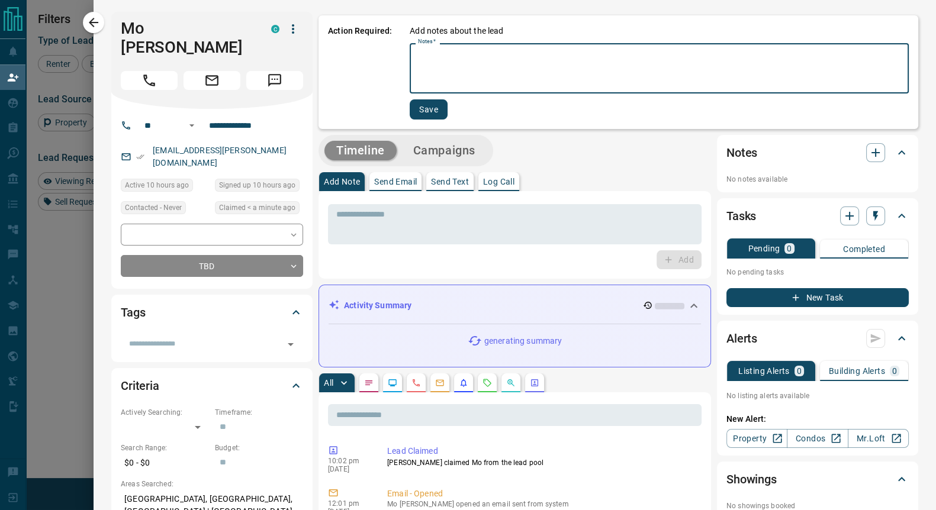
click at [418, 56] on textarea "Notes   *" at bounding box center [659, 69] width 482 height 40
type textarea "**"
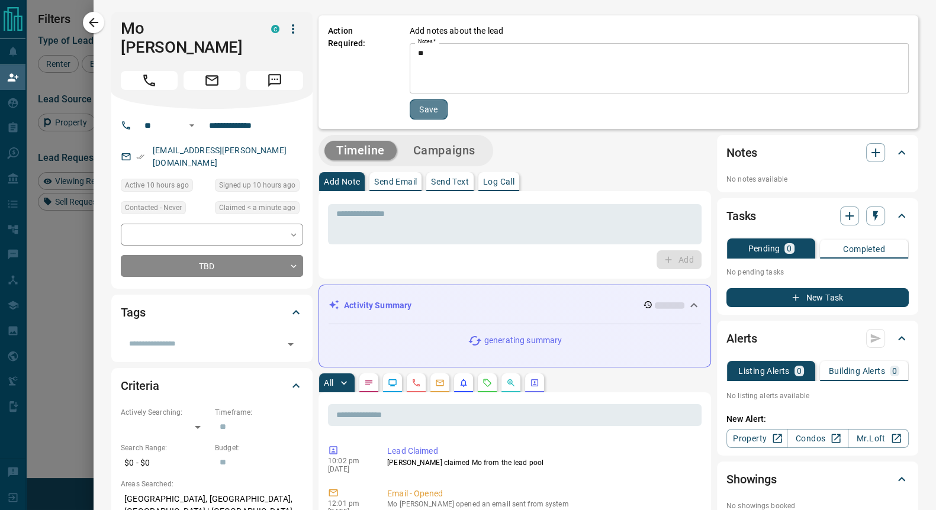
click at [410, 105] on button "Save" at bounding box center [429, 109] width 38 height 20
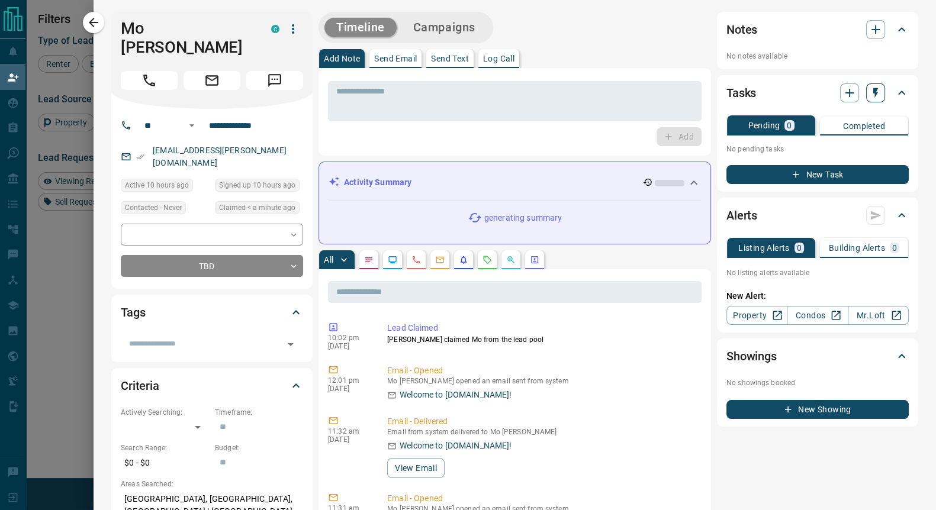
click at [869, 95] on icon "button" at bounding box center [875, 93] width 12 height 12
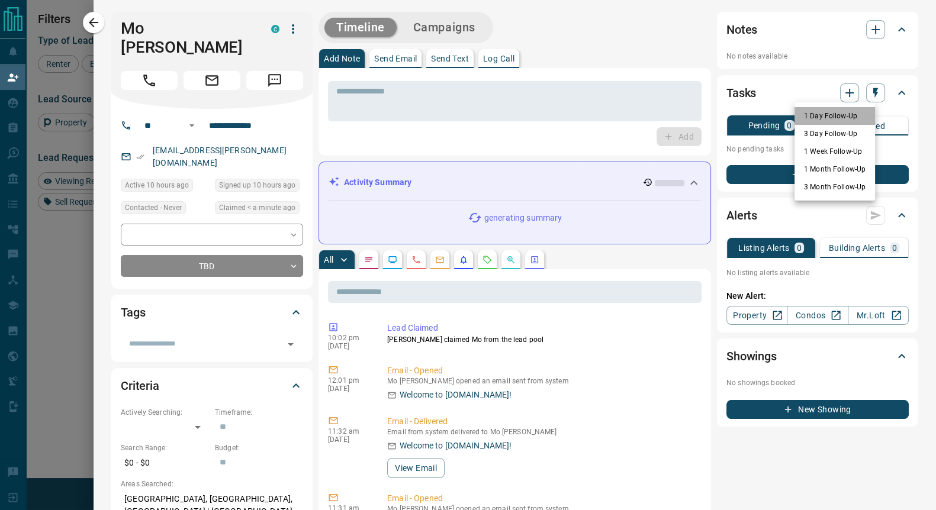
drag, startPoint x: 845, startPoint y: 112, endPoint x: 852, endPoint y: 109, distance: 7.9
click at [844, 112] on li "1 Day Follow-Up" at bounding box center [834, 116] width 80 height 18
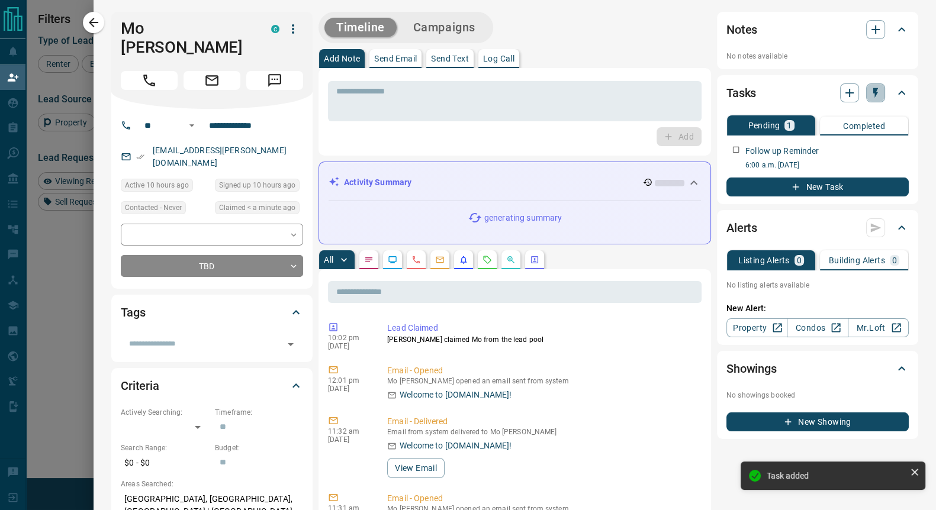
click at [869, 93] on icon "button" at bounding box center [875, 93] width 12 height 12
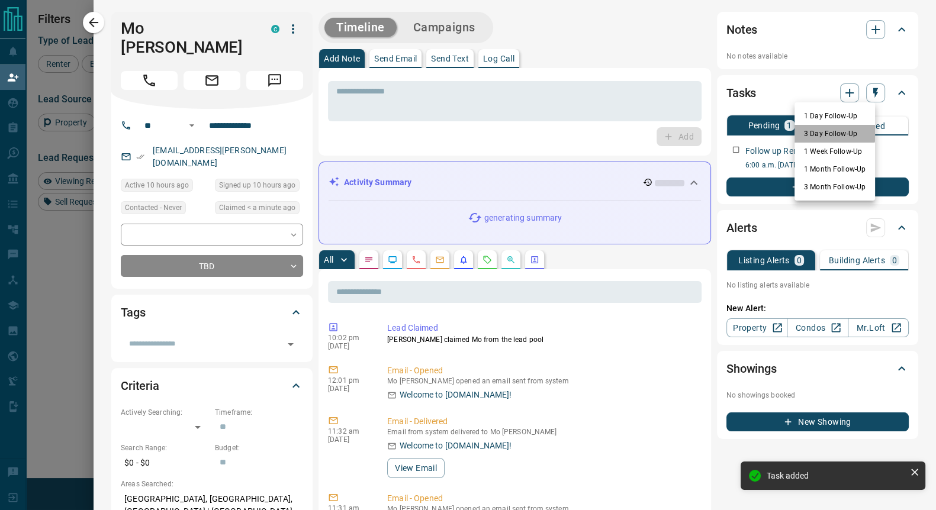
click at [834, 130] on li "3 Day Follow-Up" at bounding box center [834, 134] width 80 height 18
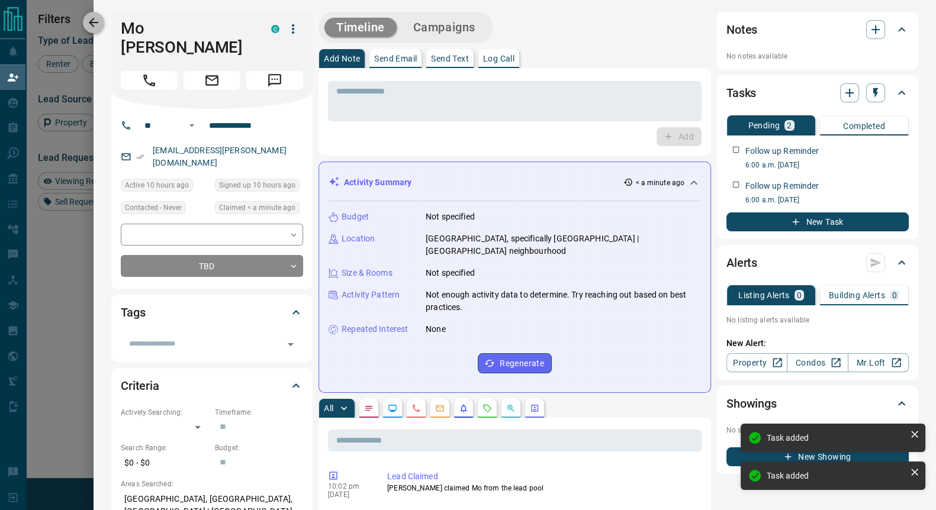
click at [90, 25] on icon "button" at bounding box center [93, 22] width 14 height 14
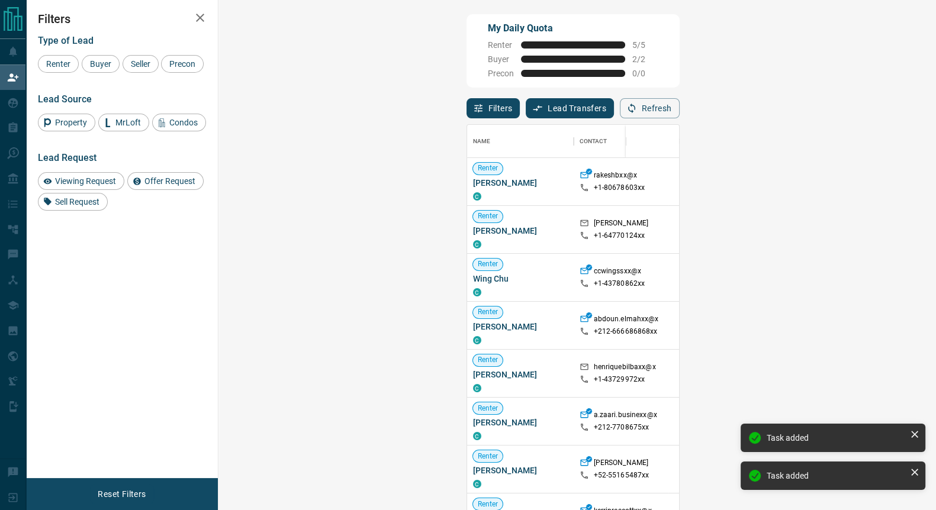
scroll to position [378, 681]
